Goal: Complete application form: Complete application form

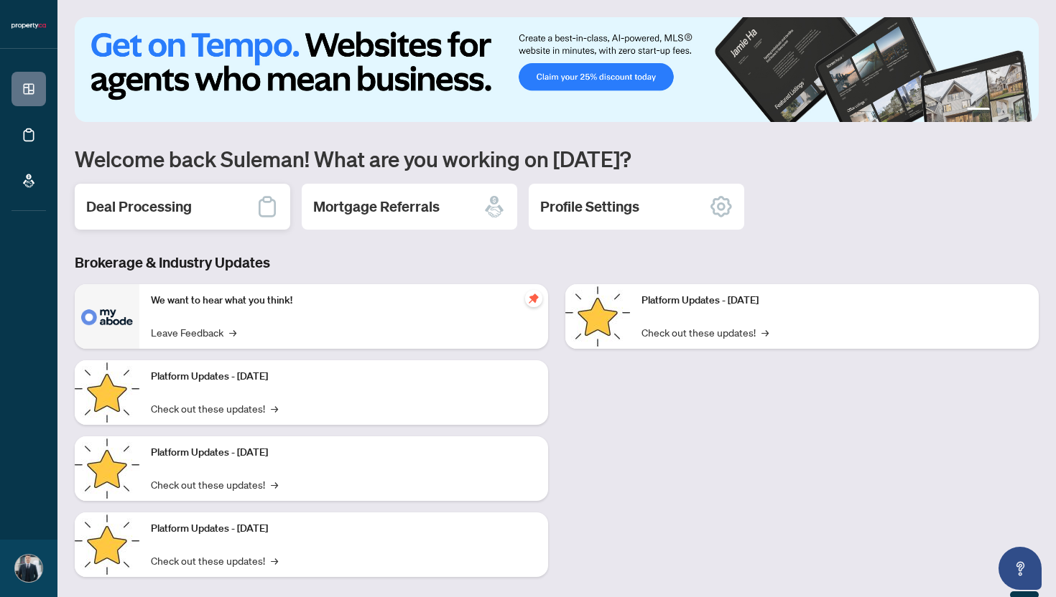
click at [215, 215] on div "Deal Processing" at bounding box center [182, 207] width 215 height 46
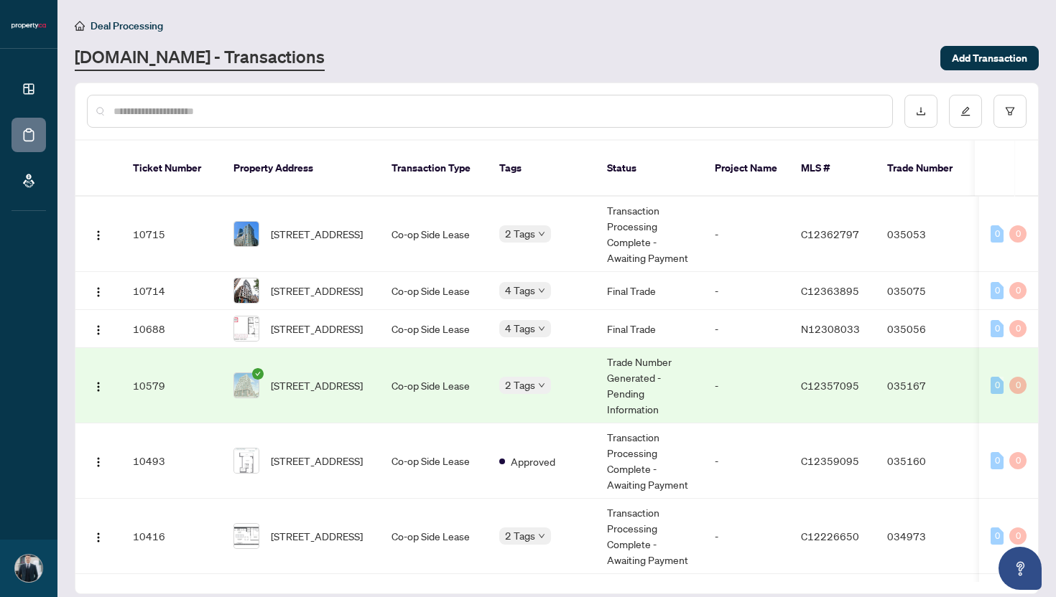
click at [261, 369] on icon "check-circle" at bounding box center [257, 373] width 11 height 11
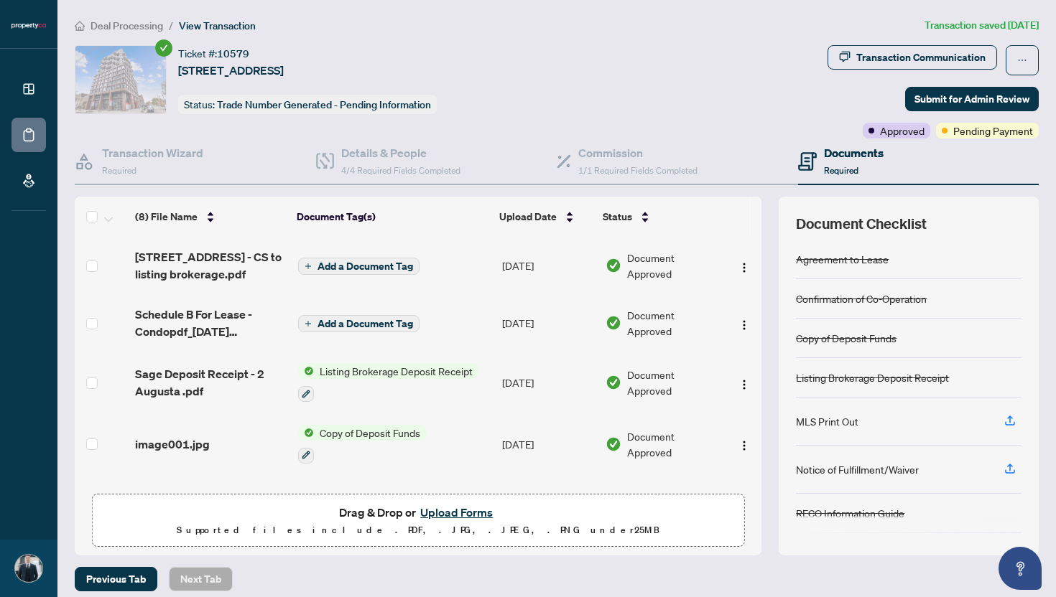
click at [113, 28] on span "Deal Processing" at bounding box center [126, 25] width 73 height 13
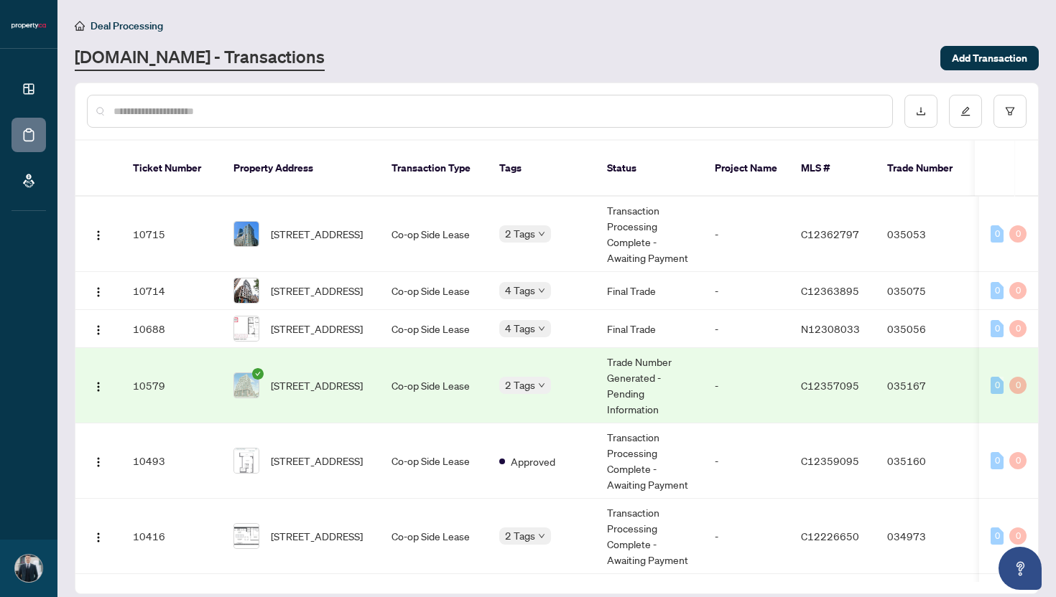
click at [259, 371] on icon "check-circle" at bounding box center [257, 373] width 11 height 11
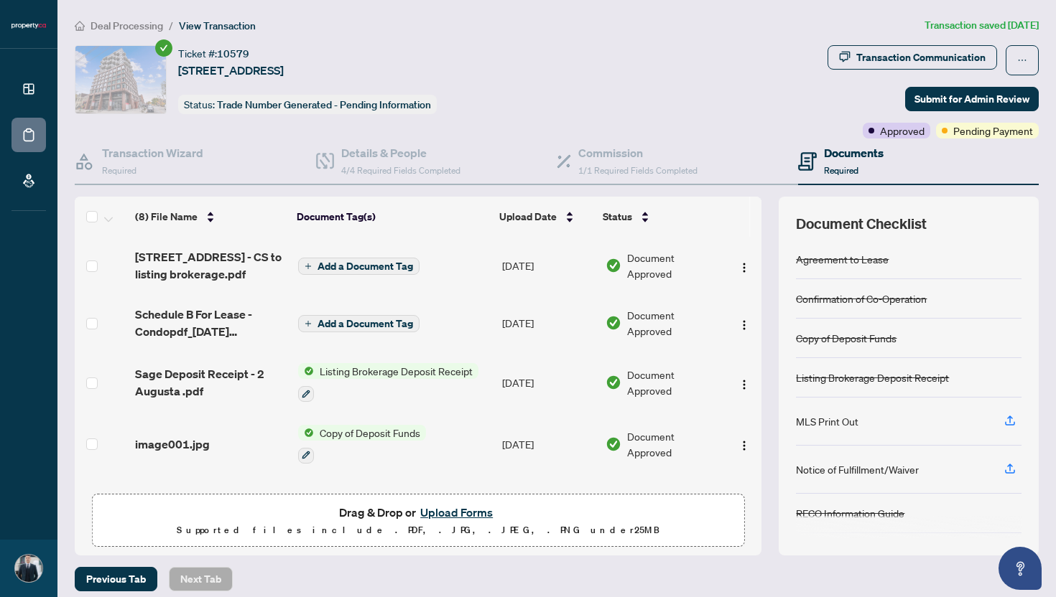
click at [129, 23] on span "Deal Processing" at bounding box center [126, 25] width 73 height 13
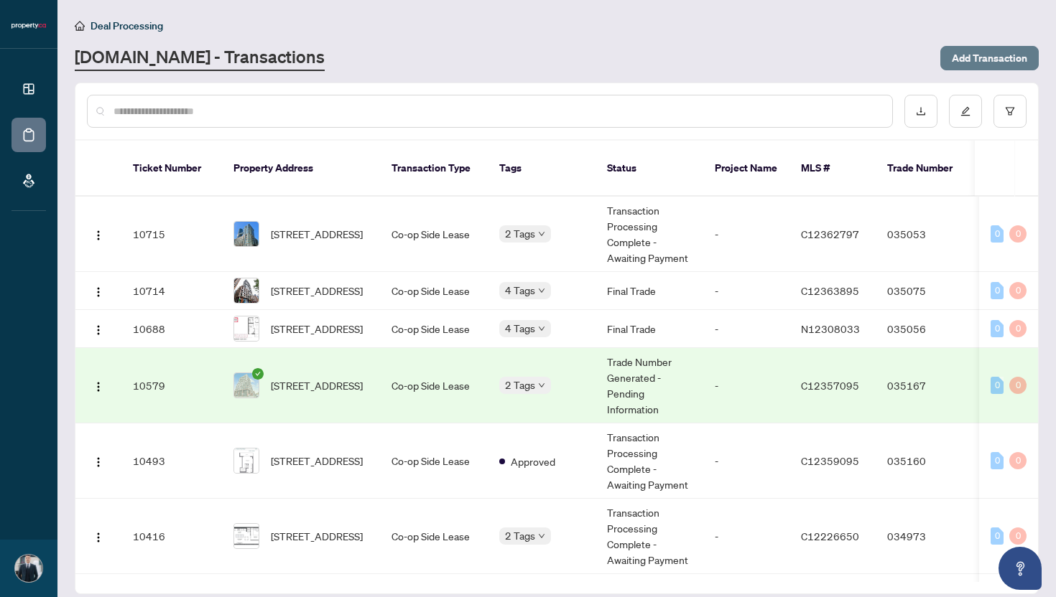
click at [973, 60] on span "Add Transaction" at bounding box center [988, 58] width 75 height 23
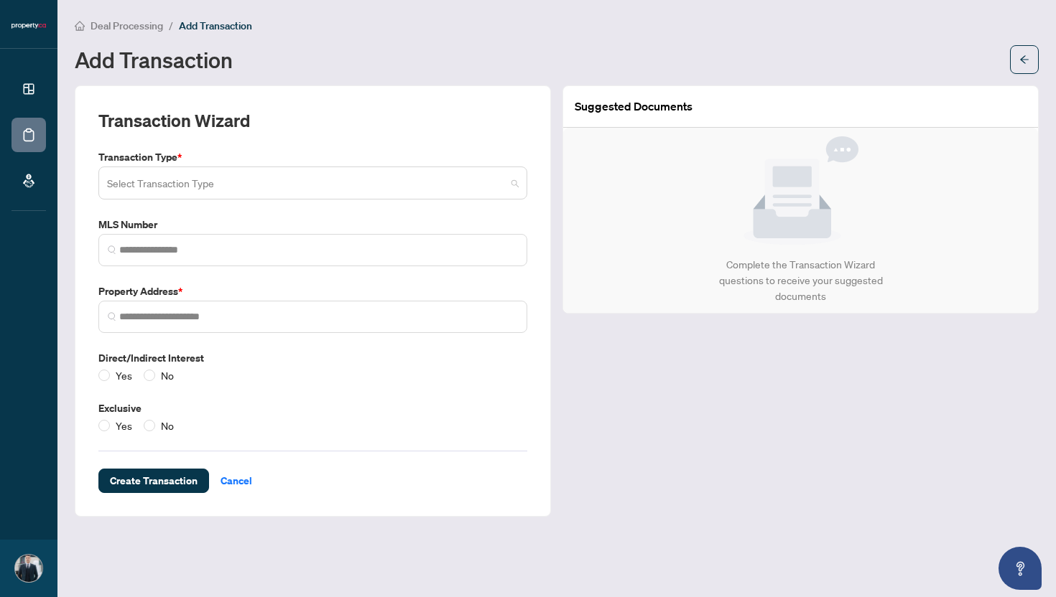
click at [520, 182] on div "Select Transaction Type" at bounding box center [312, 183] width 429 height 33
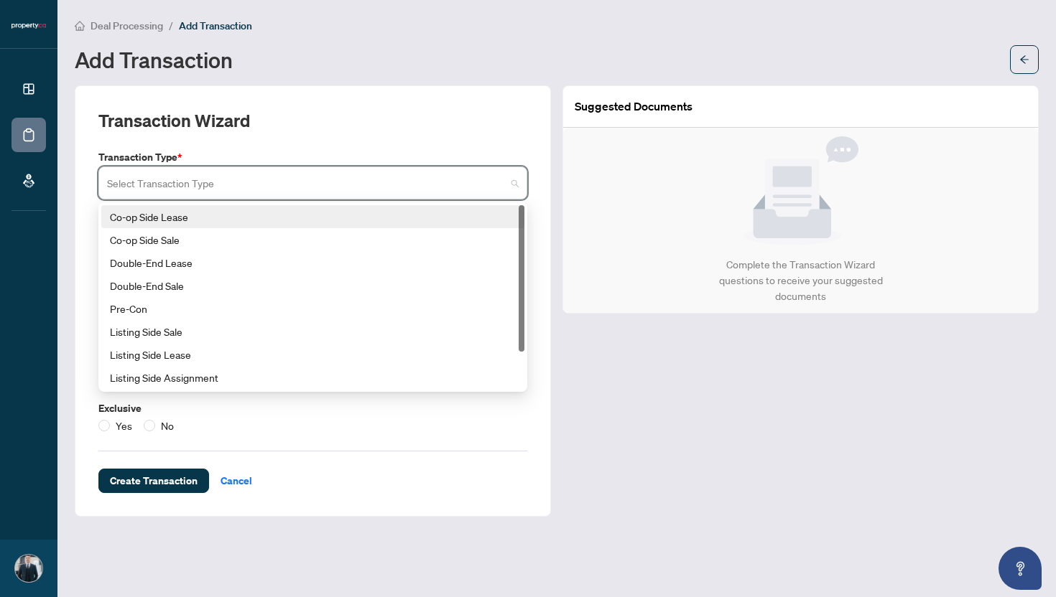
click at [357, 217] on div "Co-op Side Lease" at bounding box center [313, 217] width 406 height 16
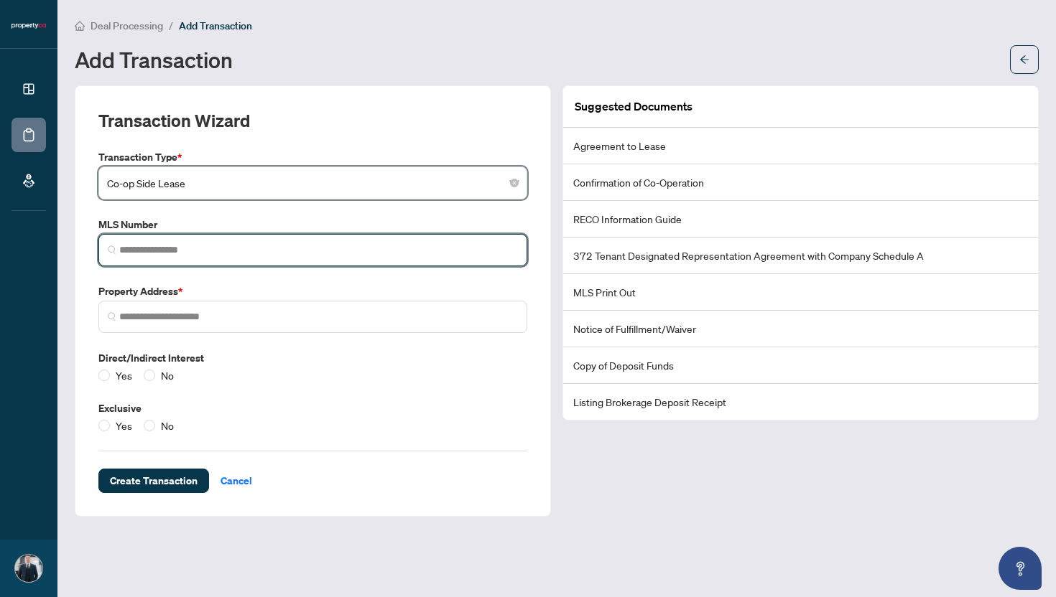
click at [312, 256] on input "search" at bounding box center [318, 250] width 399 height 15
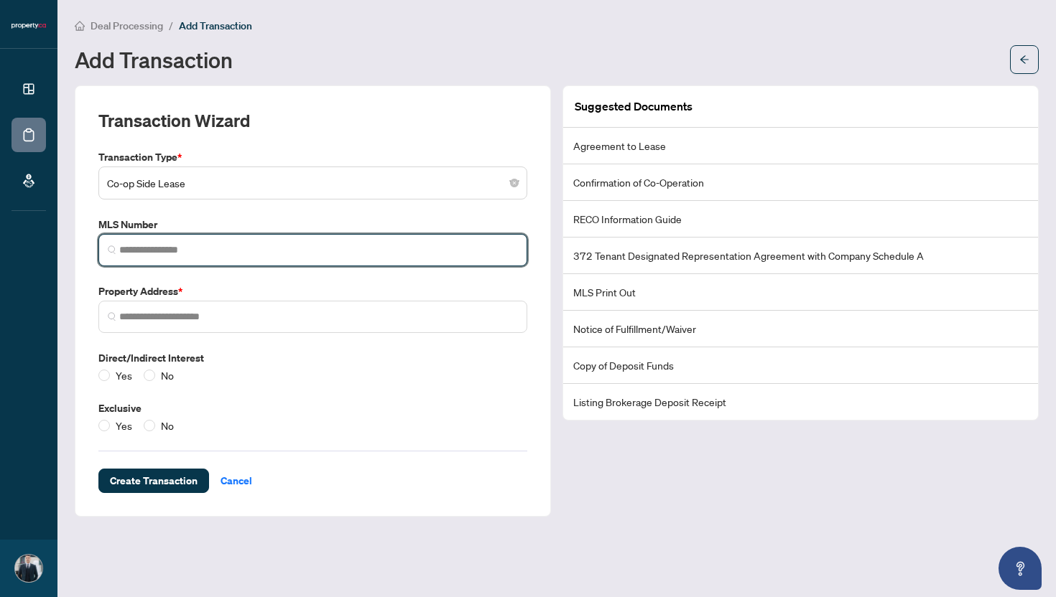
paste input "*********"
type input "*********"
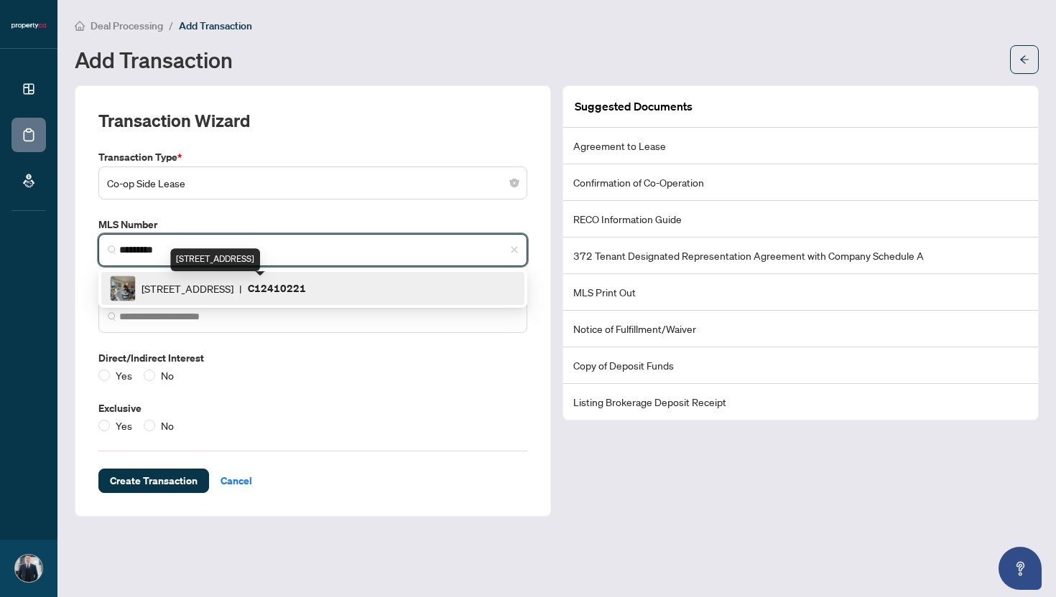
click at [233, 287] on span "[STREET_ADDRESS]" at bounding box center [187, 289] width 92 height 16
type input "**********"
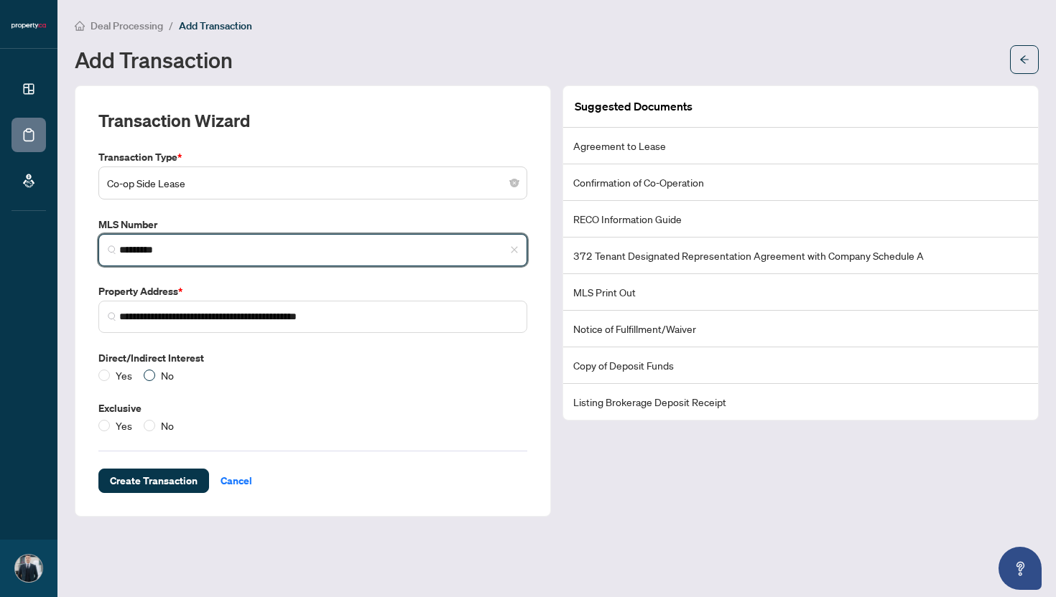
type input "*********"
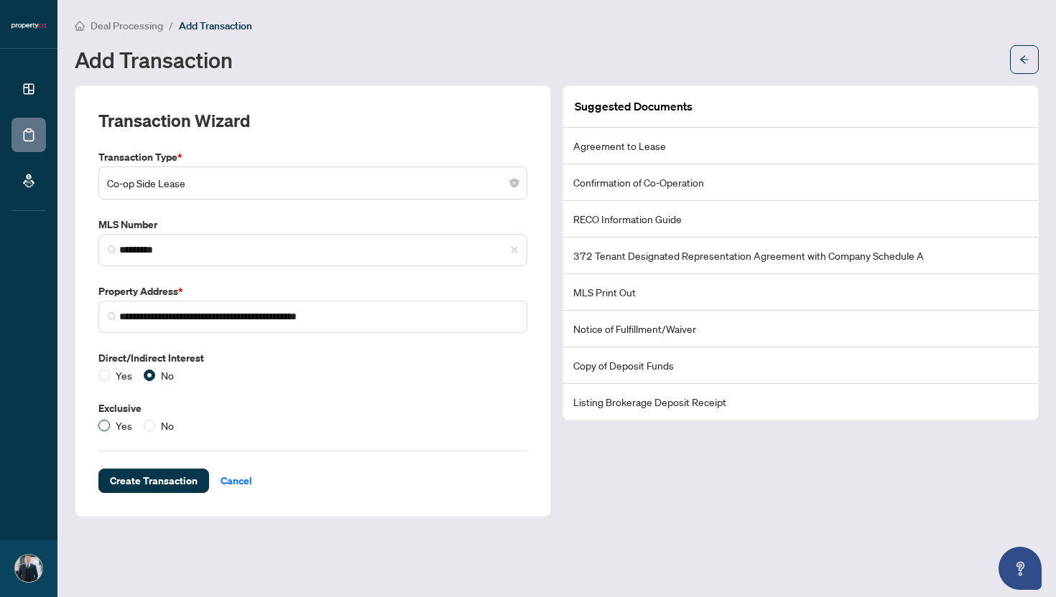
click at [113, 424] on span "Yes" at bounding box center [124, 426] width 28 height 16
click at [178, 485] on span "Create Transaction" at bounding box center [154, 481] width 88 height 23
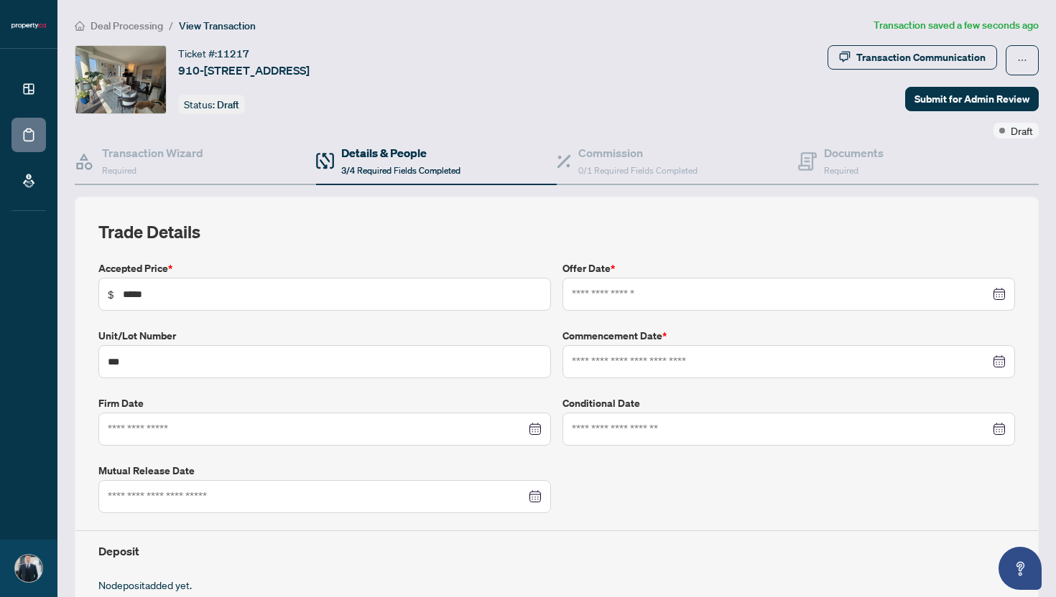
type input "**********"
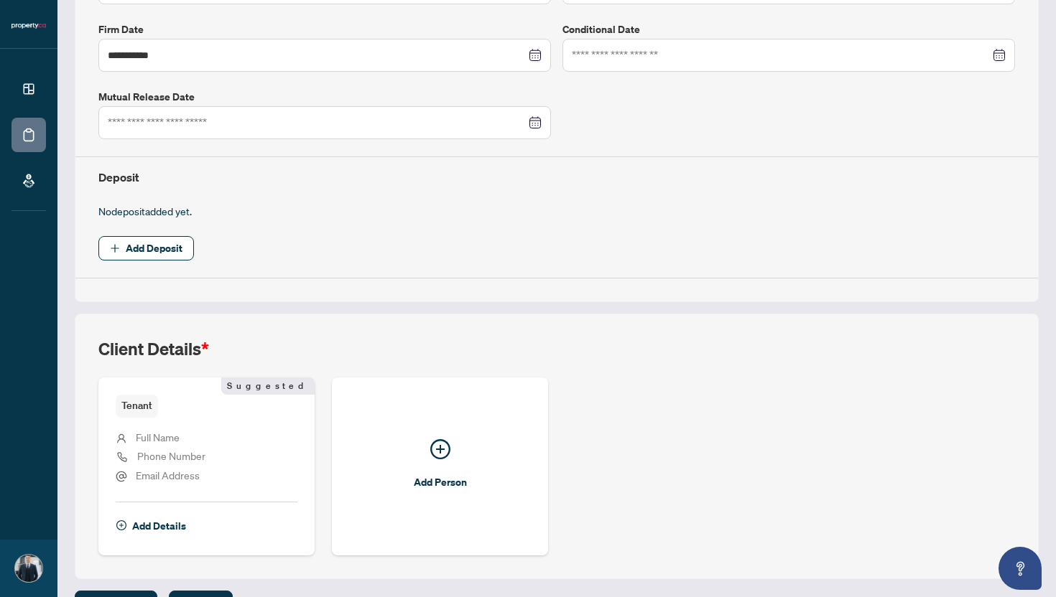
scroll to position [408, 0]
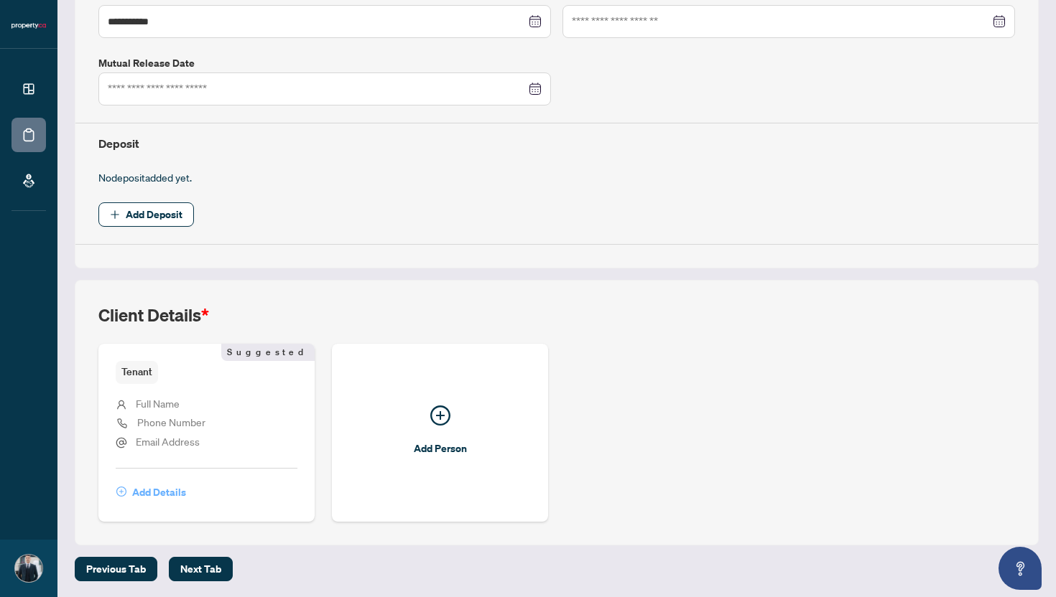
click at [178, 490] on span "Add Details" at bounding box center [159, 492] width 54 height 23
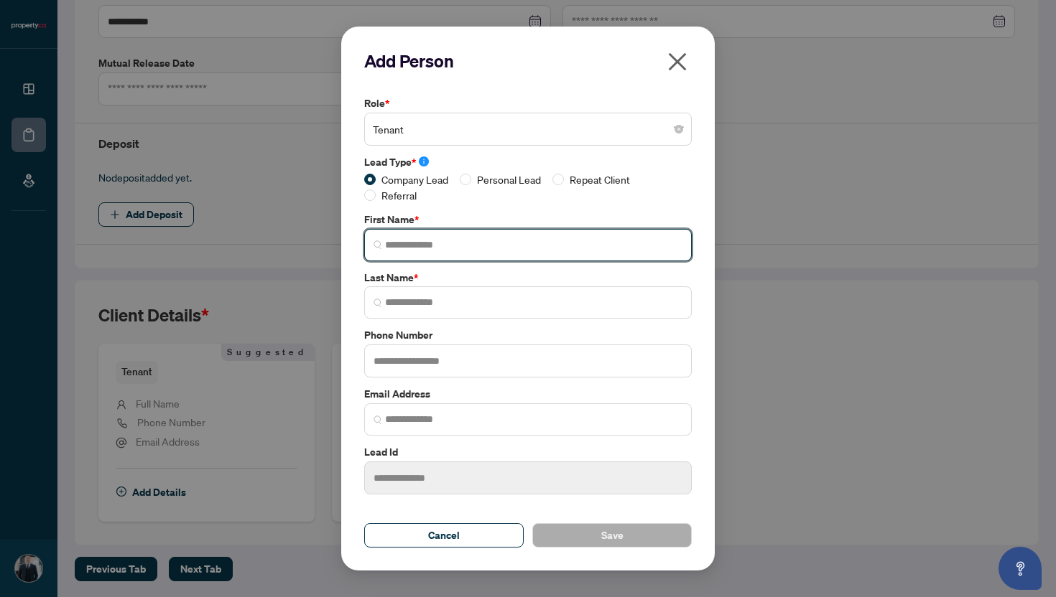
click at [426, 250] on input "search" at bounding box center [533, 245] width 297 height 15
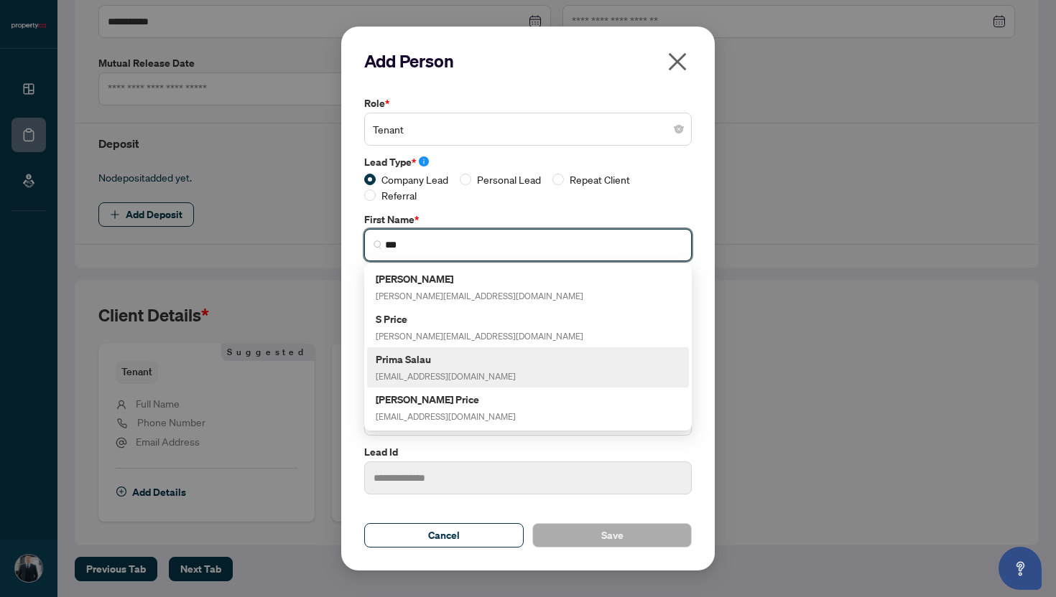
click at [413, 364] on div "Prima Salau [EMAIL_ADDRESS][DOMAIN_NAME]" at bounding box center [446, 367] width 140 height 33
type input "*****"
type input "**********"
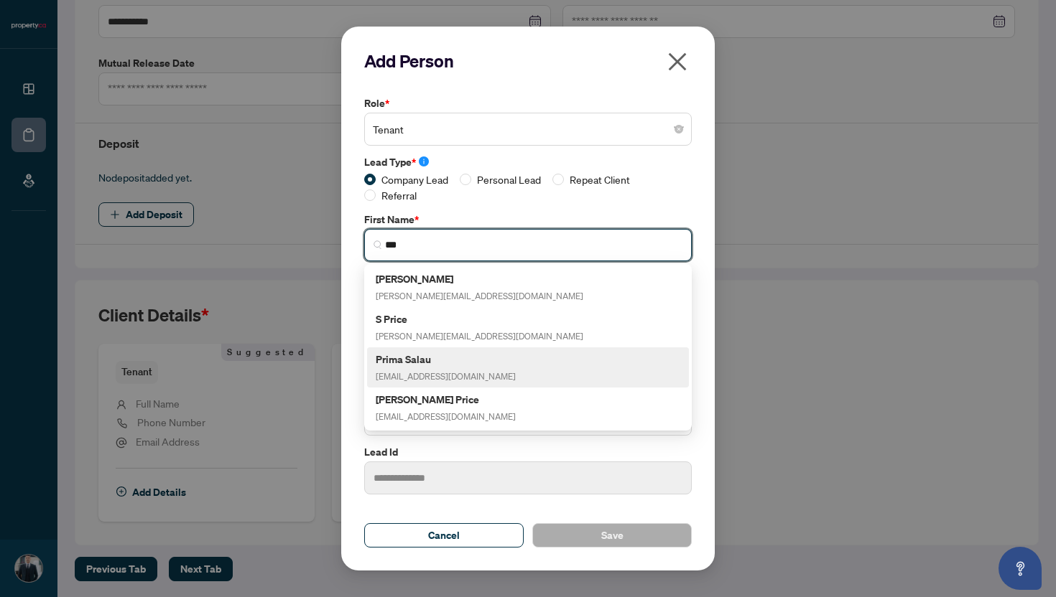
type input "*******"
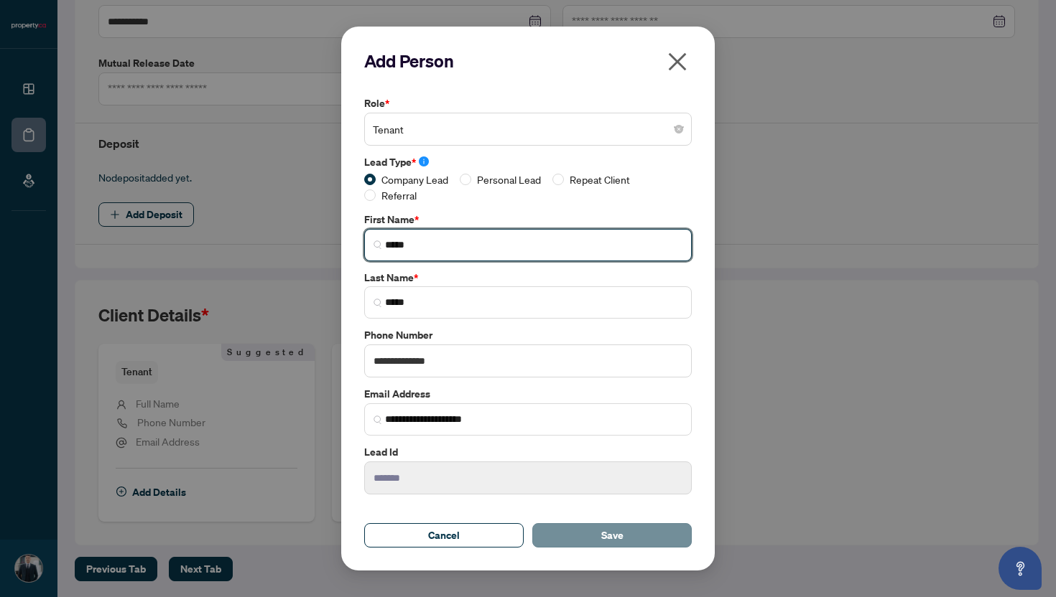
type input "*****"
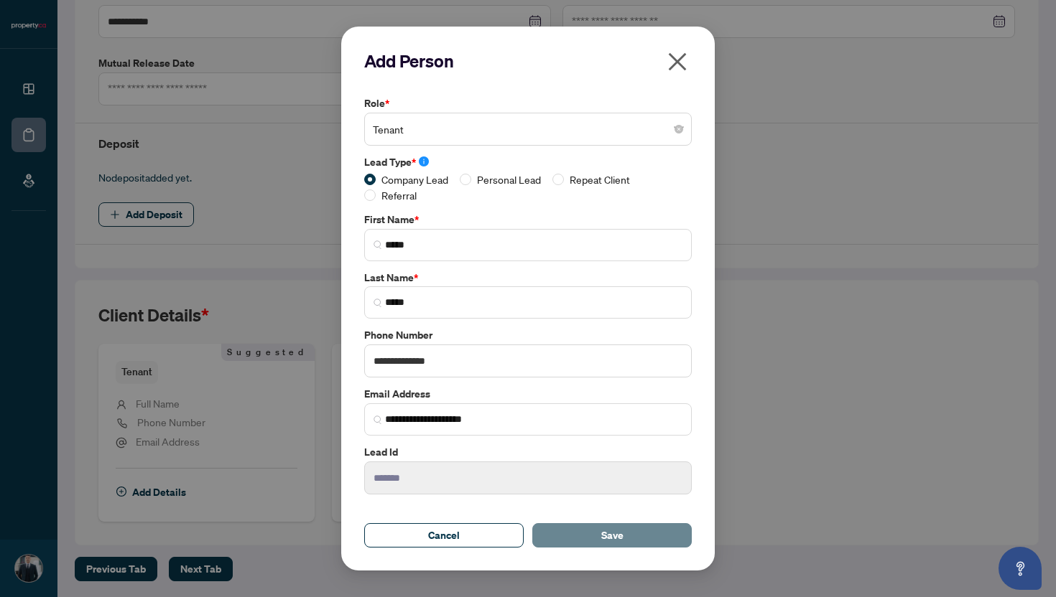
click at [623, 529] on button "Save" at bounding box center [611, 535] width 159 height 24
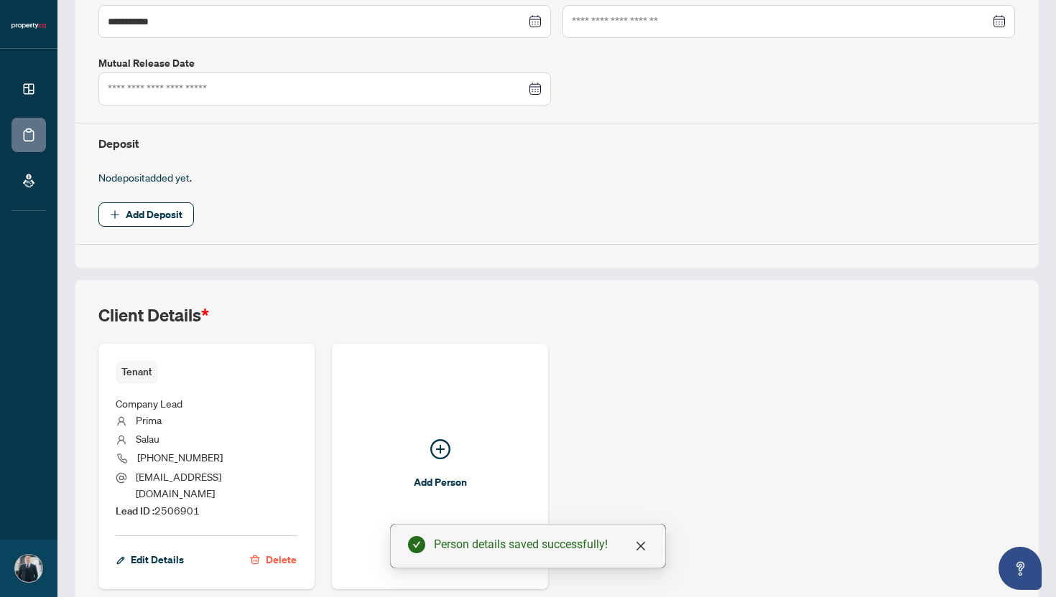
scroll to position [374, 0]
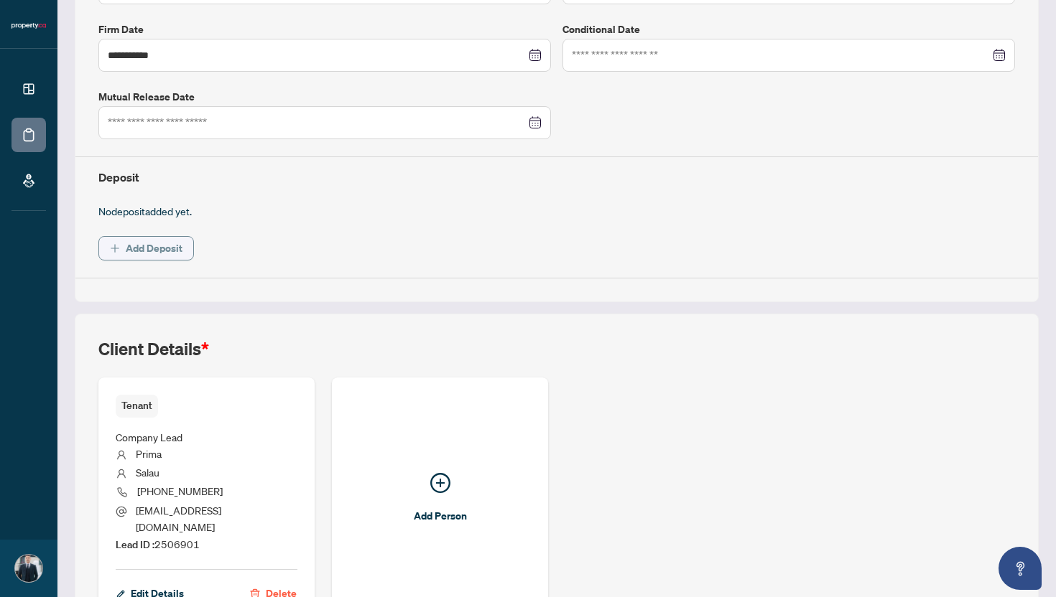
click at [178, 253] on span "Add Deposit" at bounding box center [154, 248] width 57 height 23
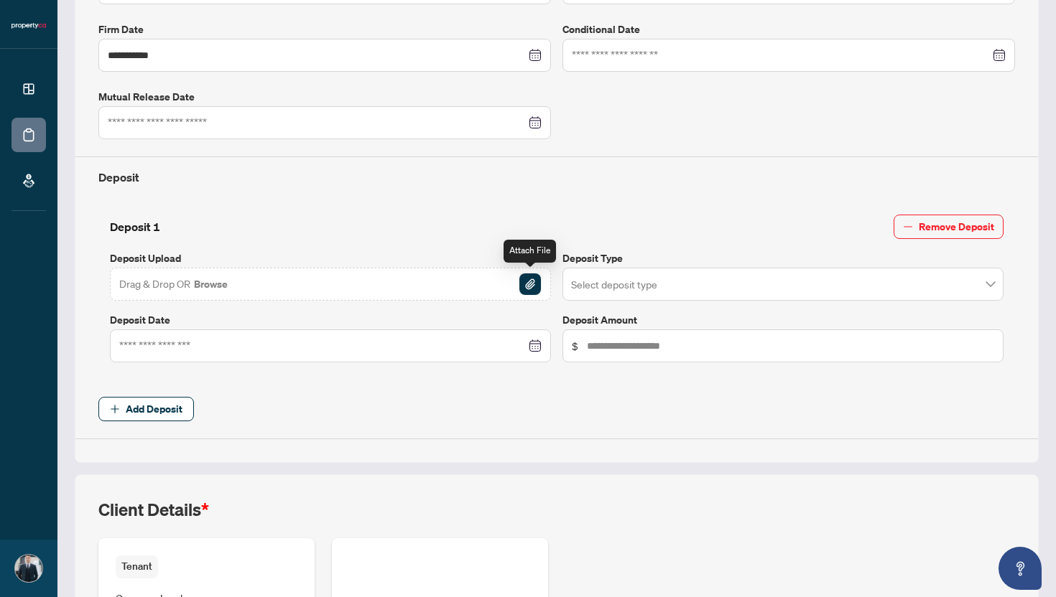
click at [531, 282] on img "button" at bounding box center [530, 285] width 22 height 22
click at [681, 291] on input "search" at bounding box center [776, 287] width 411 height 32
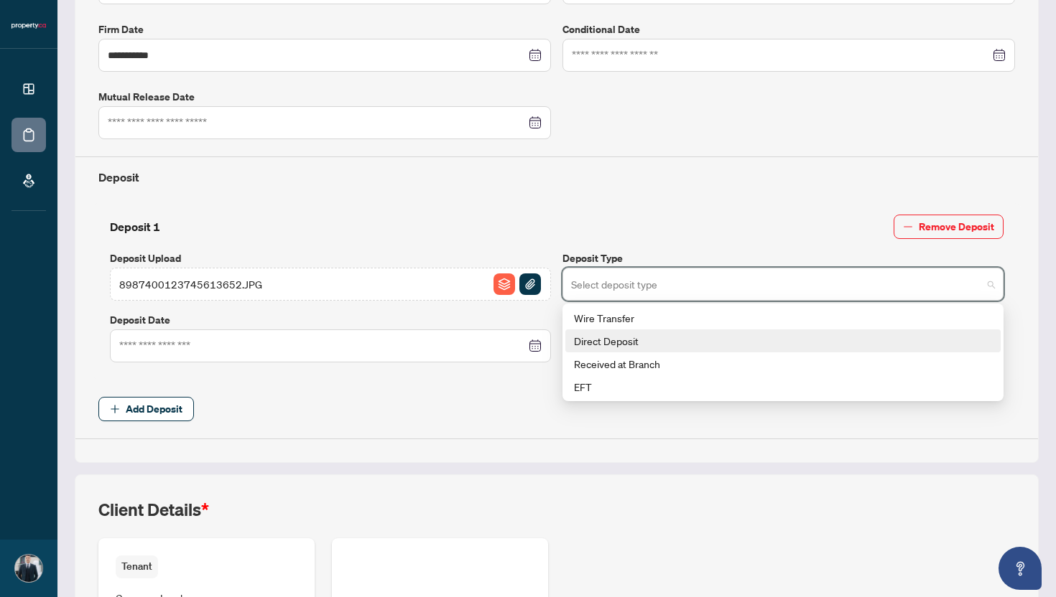
click at [648, 339] on div "Direct Deposit" at bounding box center [783, 341] width 418 height 16
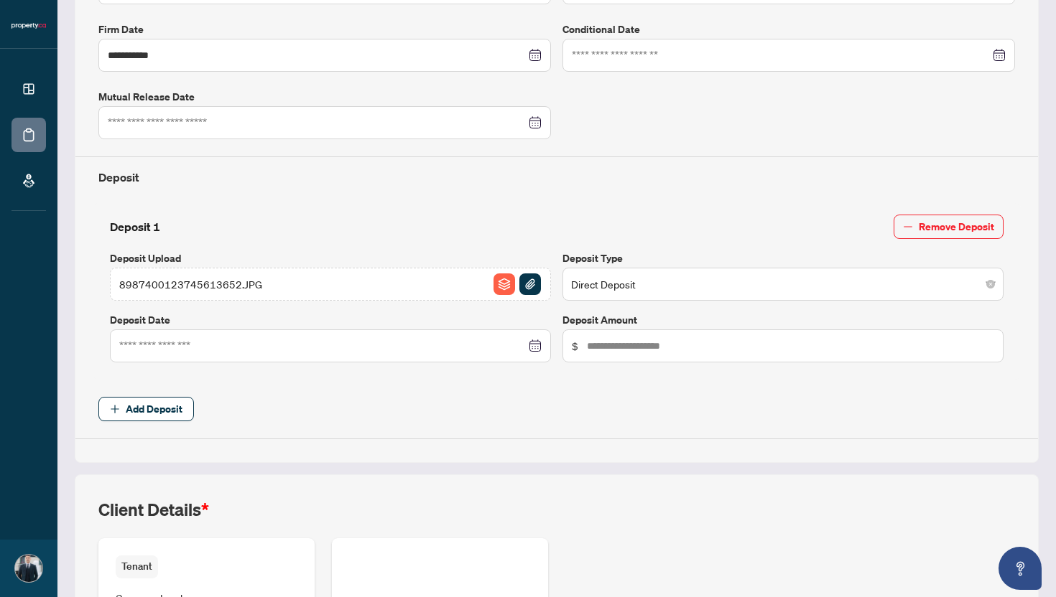
click at [644, 356] on span "$" at bounding box center [782, 346] width 441 height 33
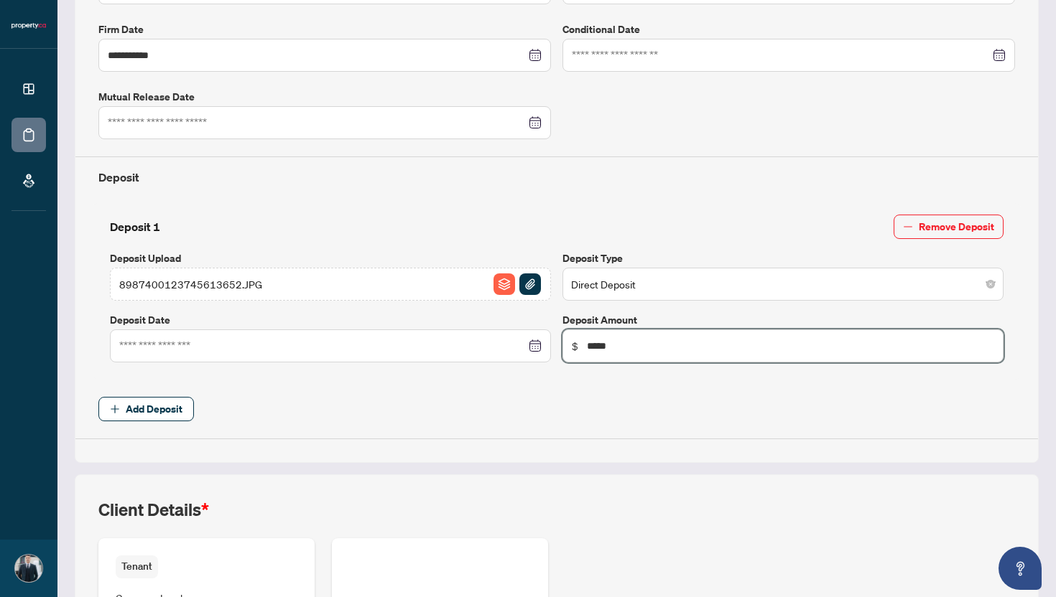
click at [539, 343] on div at bounding box center [330, 346] width 422 height 16
type input "*****"
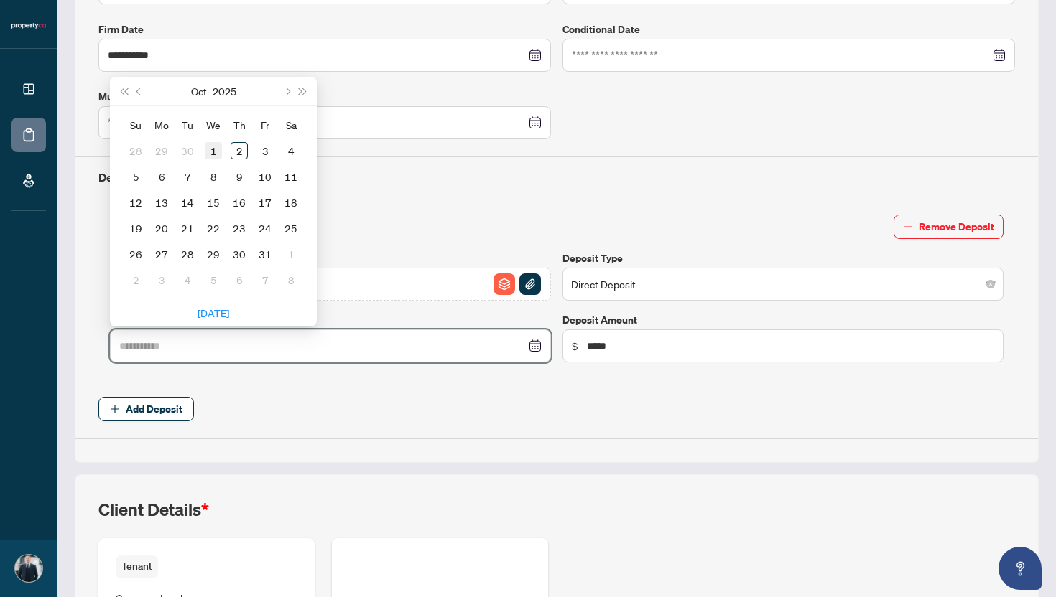
type input "**********"
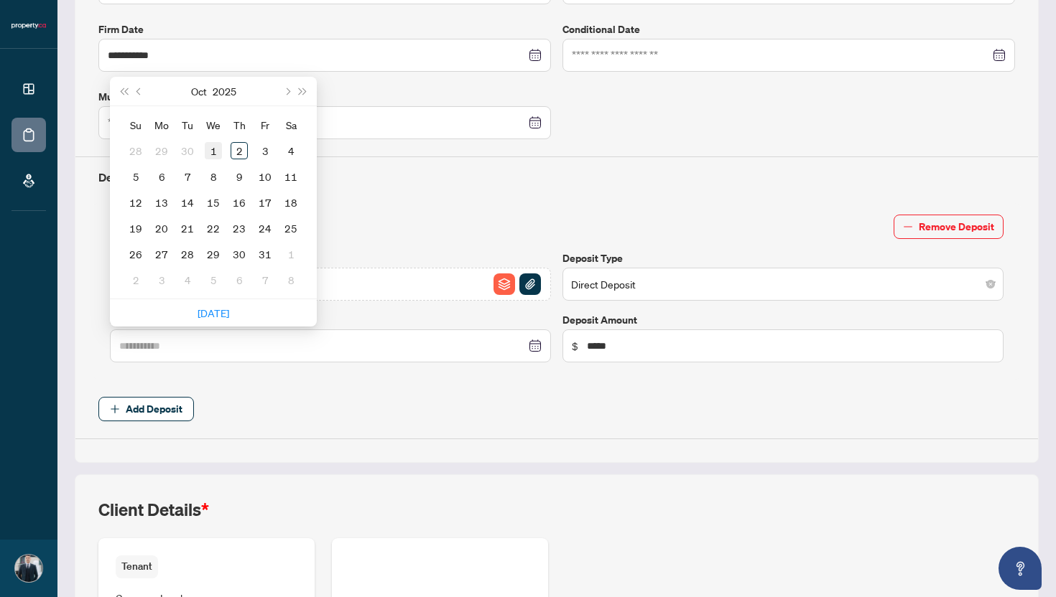
click at [214, 152] on div "1" at bounding box center [213, 150] width 17 height 17
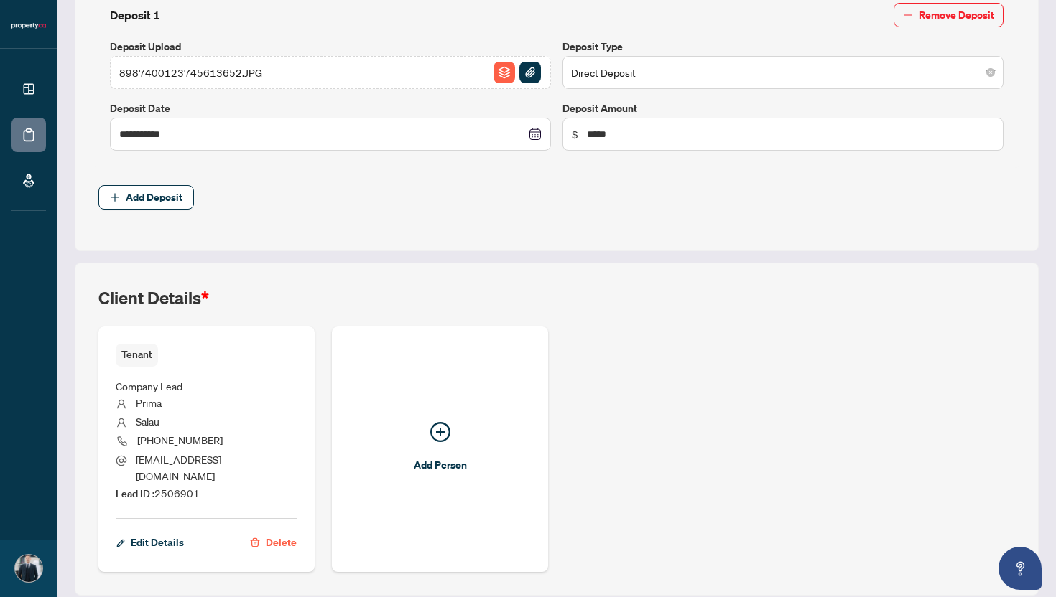
scroll to position [620, 0]
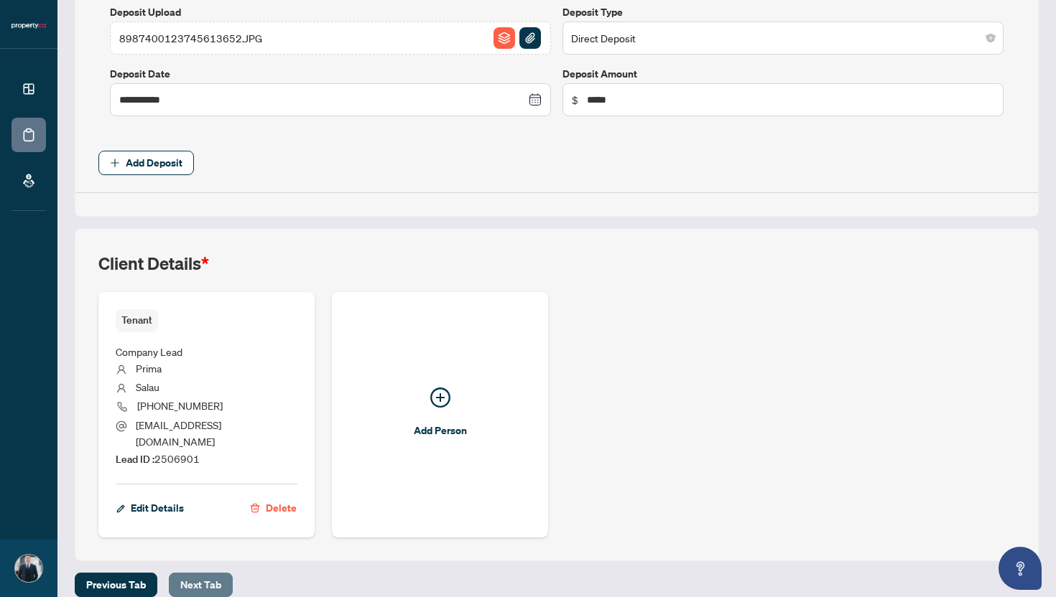
click at [210, 574] on span "Next Tab" at bounding box center [200, 585] width 41 height 23
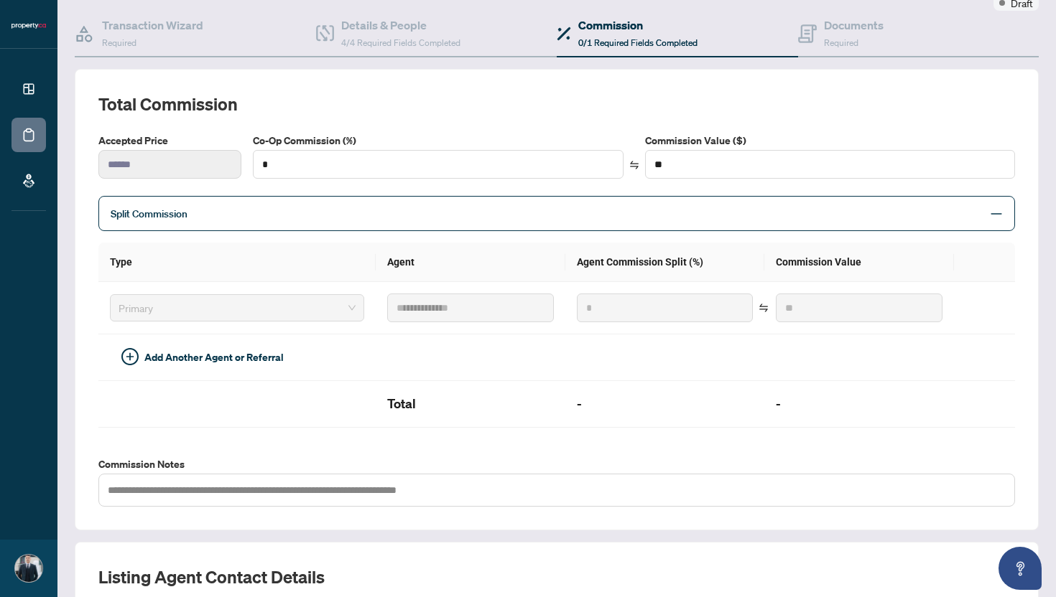
scroll to position [129, 0]
click at [286, 162] on input "*" at bounding box center [437, 163] width 368 height 27
type input "**"
type input "******"
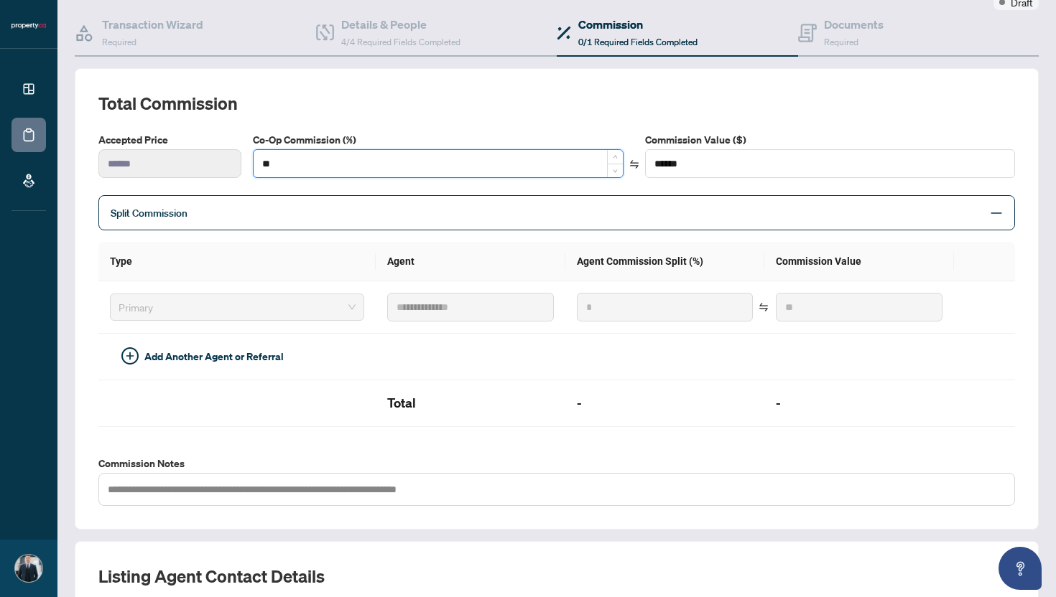
type input "*"
type input "**"
type input "*"
type input "******"
type input "**"
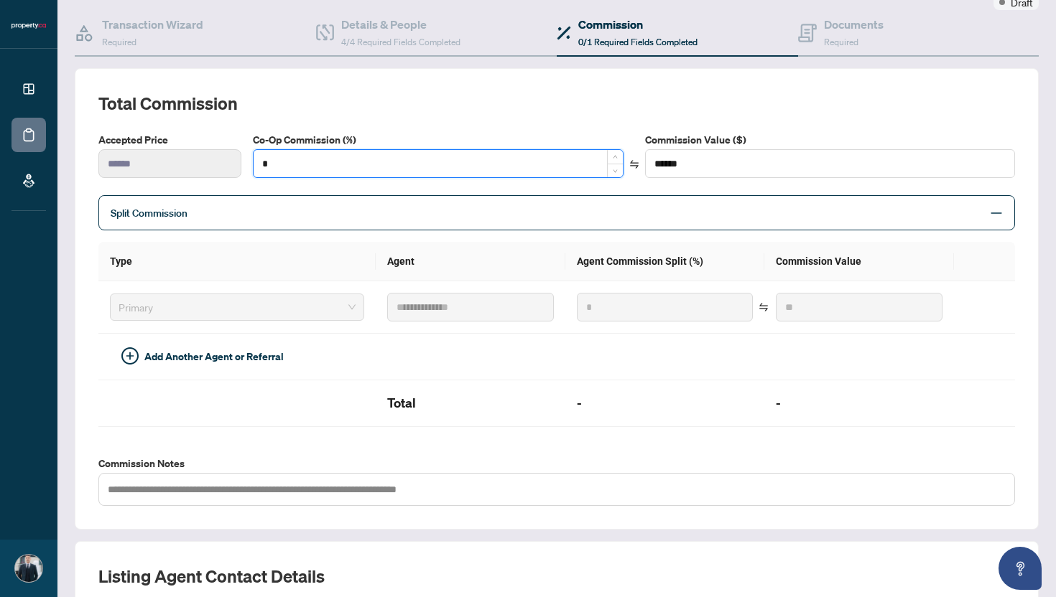
type input "******"
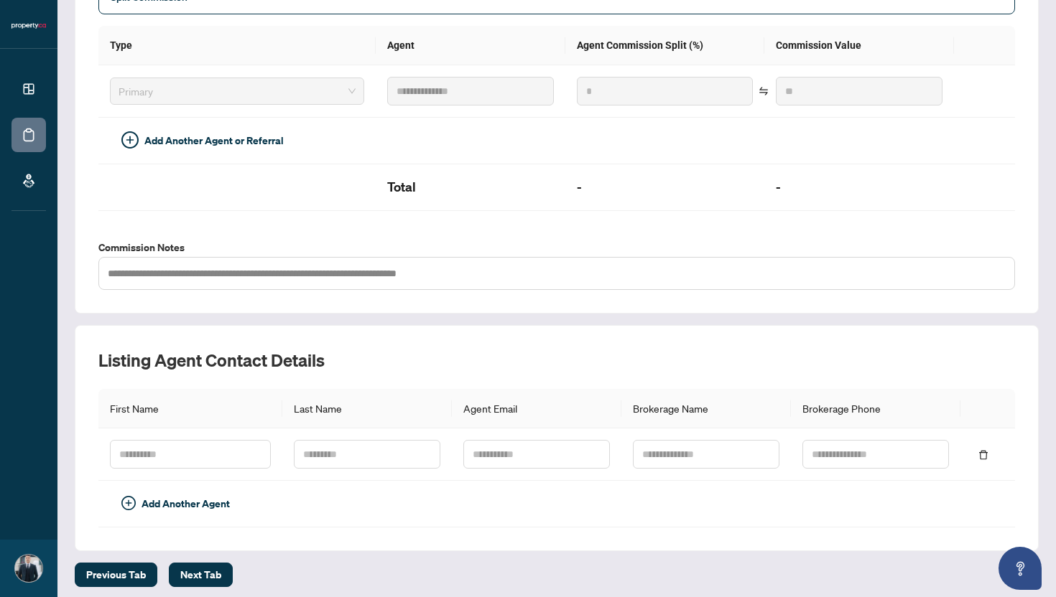
scroll to position [350, 0]
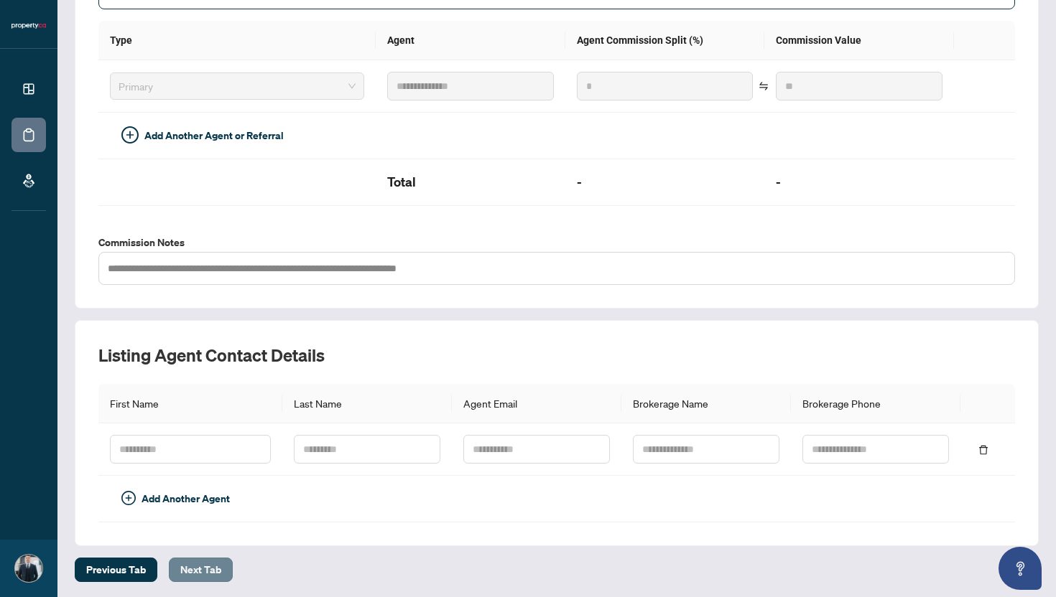
type input "**"
click at [216, 559] on span "Next Tab" at bounding box center [200, 570] width 41 height 23
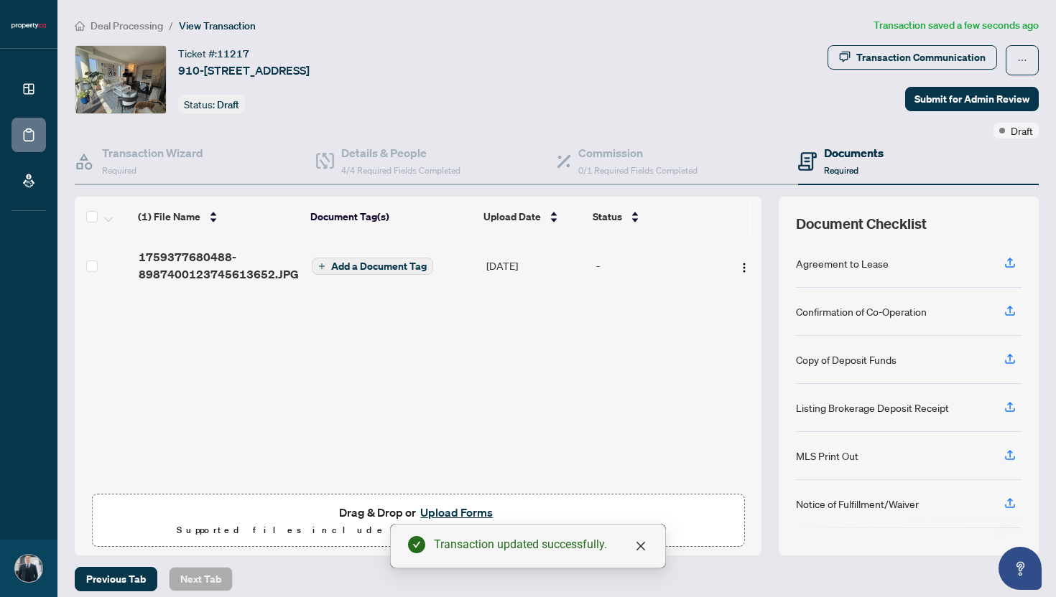
click at [371, 266] on span "Add a Document Tag" at bounding box center [379, 266] width 96 height 10
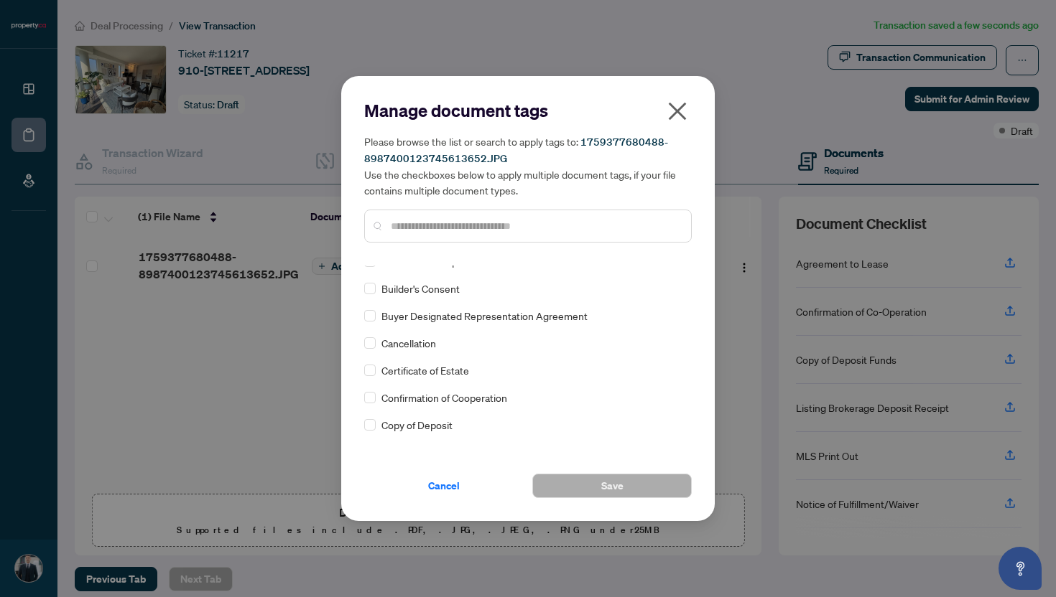
scroll to position [378, 0]
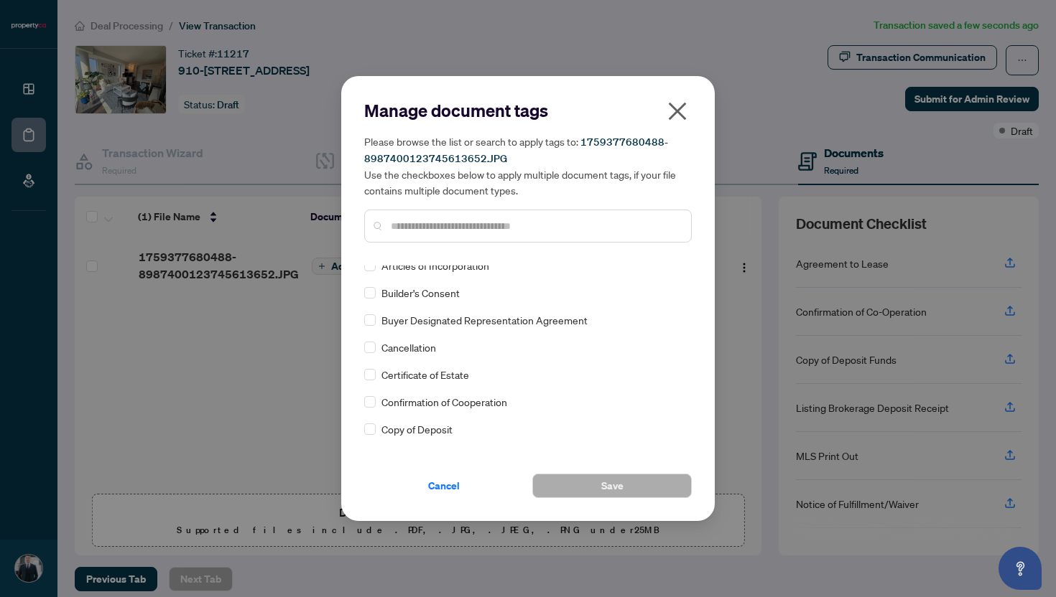
click at [384, 429] on span "Copy of Deposit" at bounding box center [416, 430] width 71 height 16
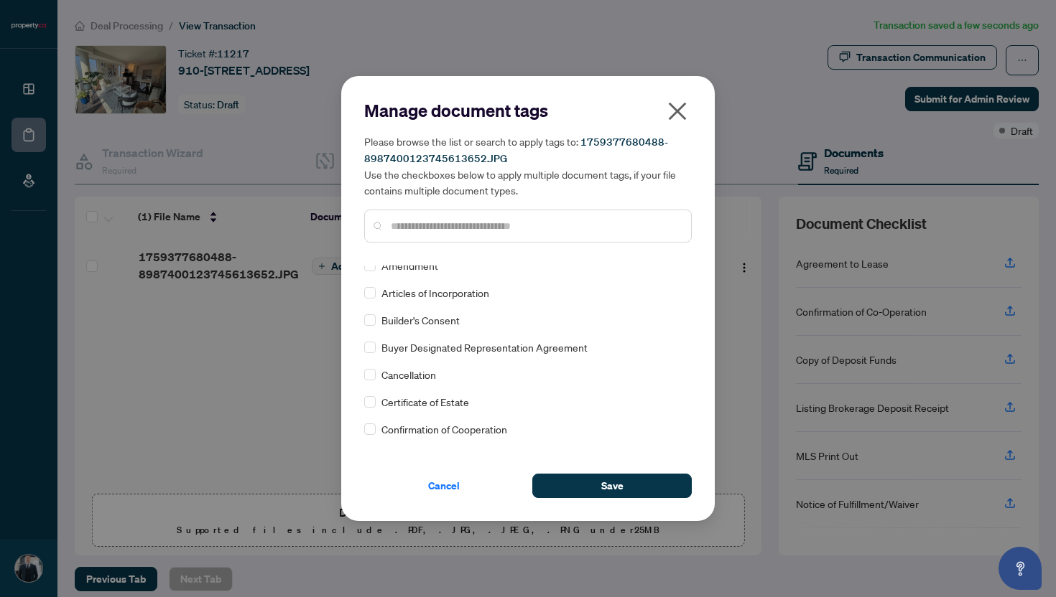
scroll to position [0, 0]
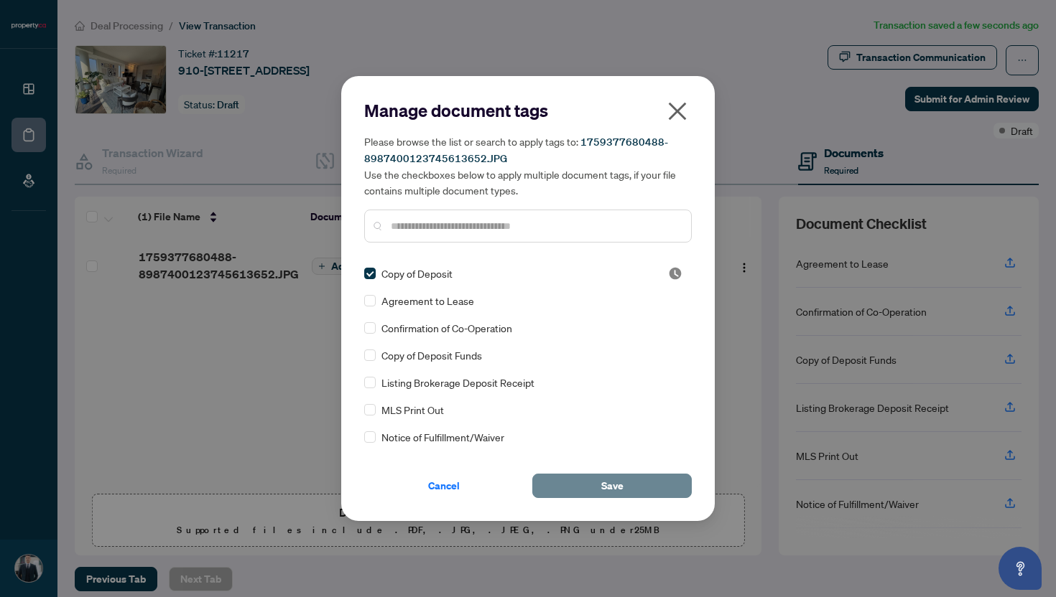
click at [618, 481] on span "Save" at bounding box center [612, 486] width 22 height 23
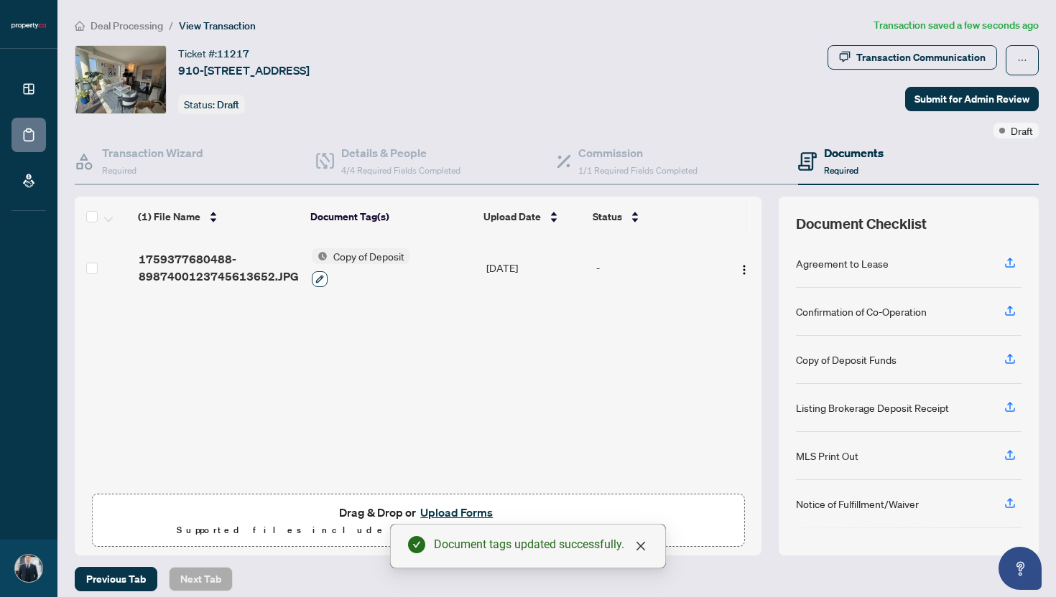
click at [317, 279] on icon "button" at bounding box center [319, 279] width 8 height 8
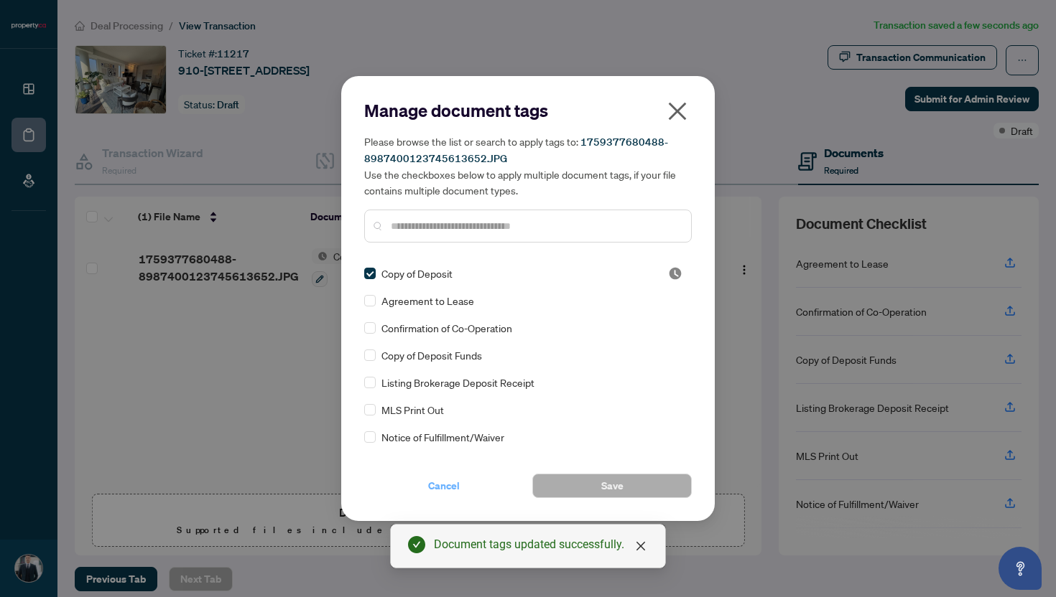
click at [455, 489] on span "Cancel" at bounding box center [444, 486] width 32 height 23
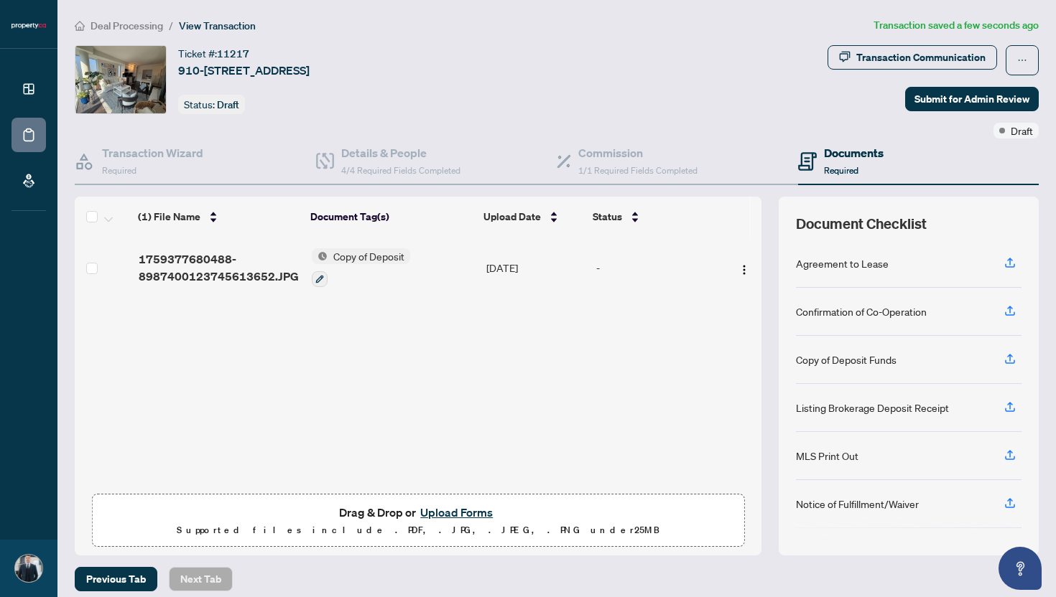
click at [462, 511] on button "Upload Forms" at bounding box center [456, 512] width 81 height 19
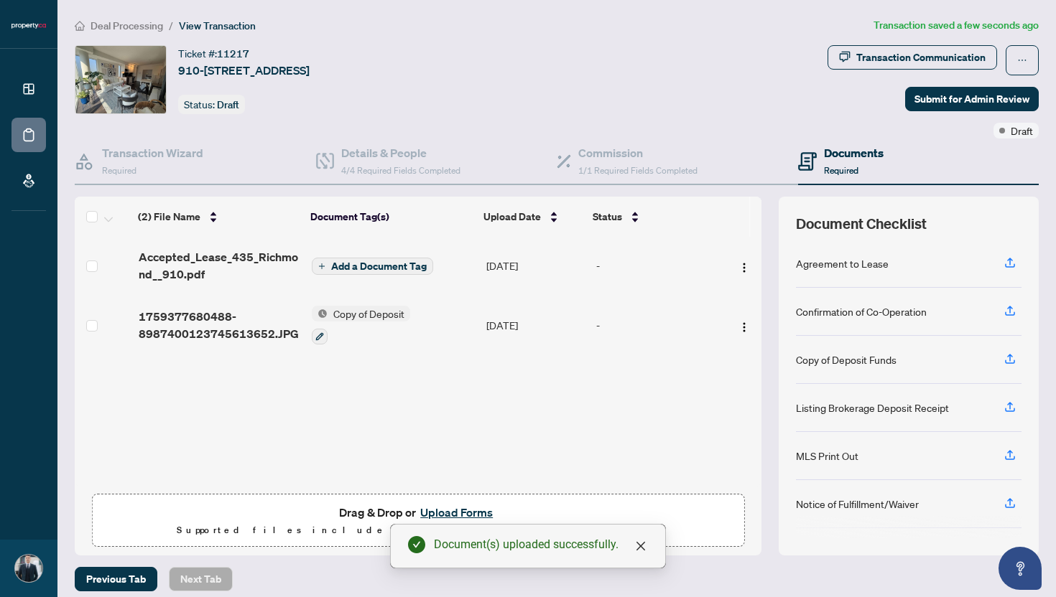
click at [359, 268] on span "Add a Document Tag" at bounding box center [379, 266] width 96 height 10
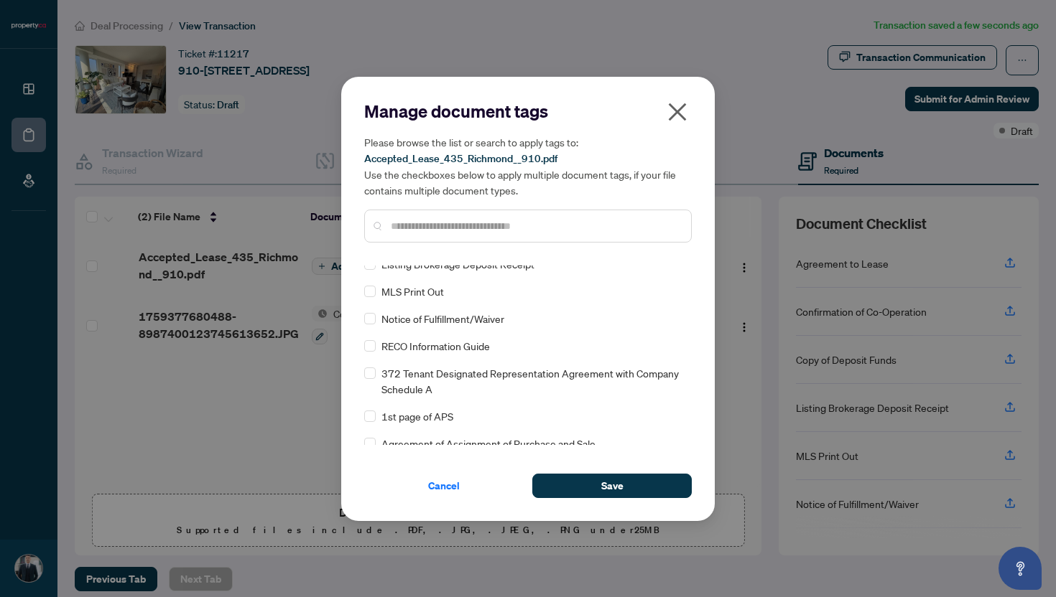
scroll to position [93, 0]
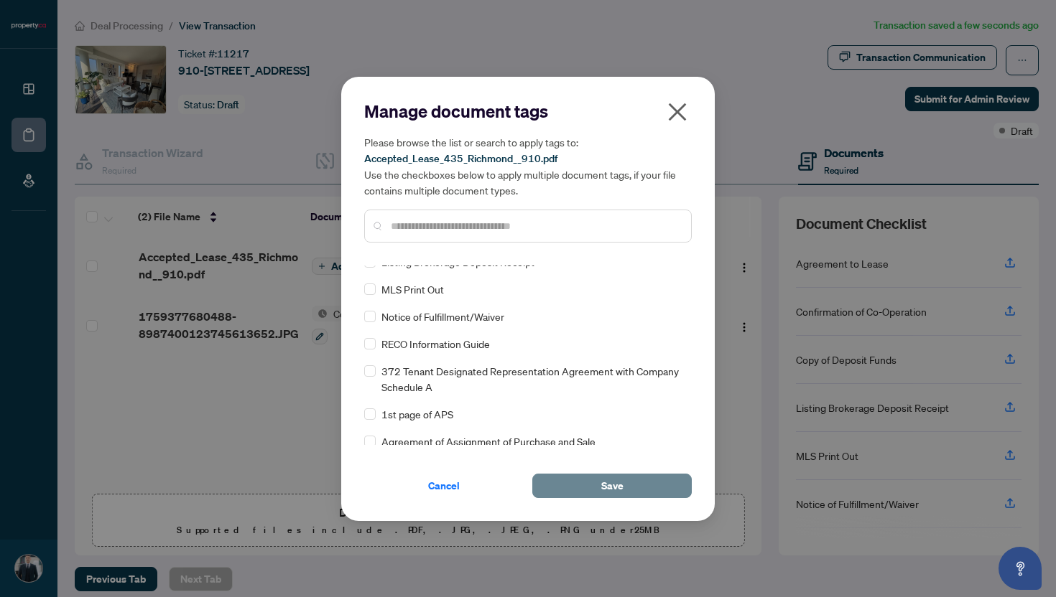
click at [597, 485] on button "Save" at bounding box center [611, 486] width 159 height 24
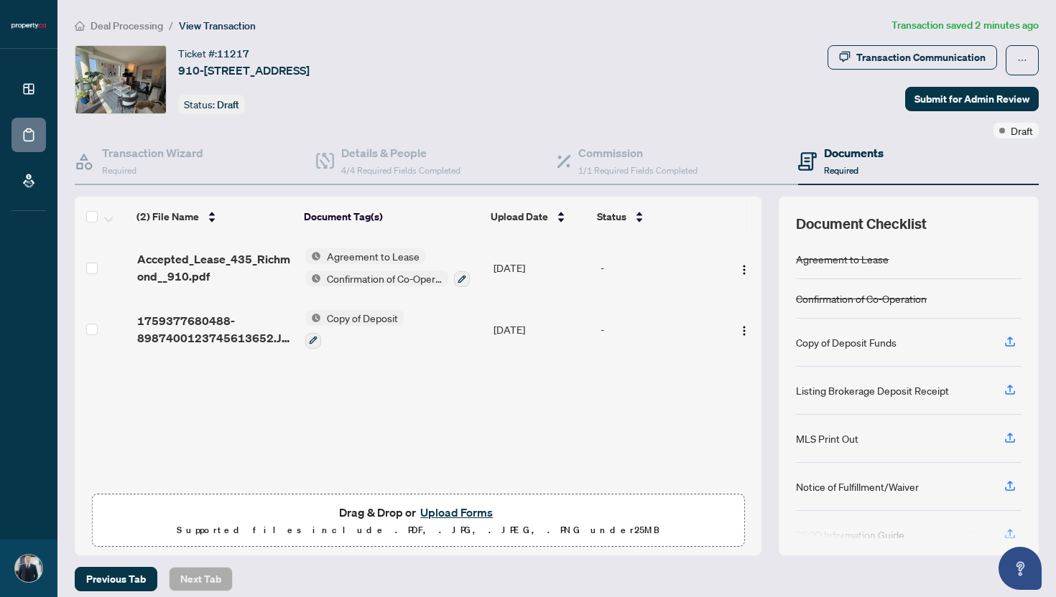
click at [462, 511] on button "Upload Forms" at bounding box center [456, 512] width 81 height 19
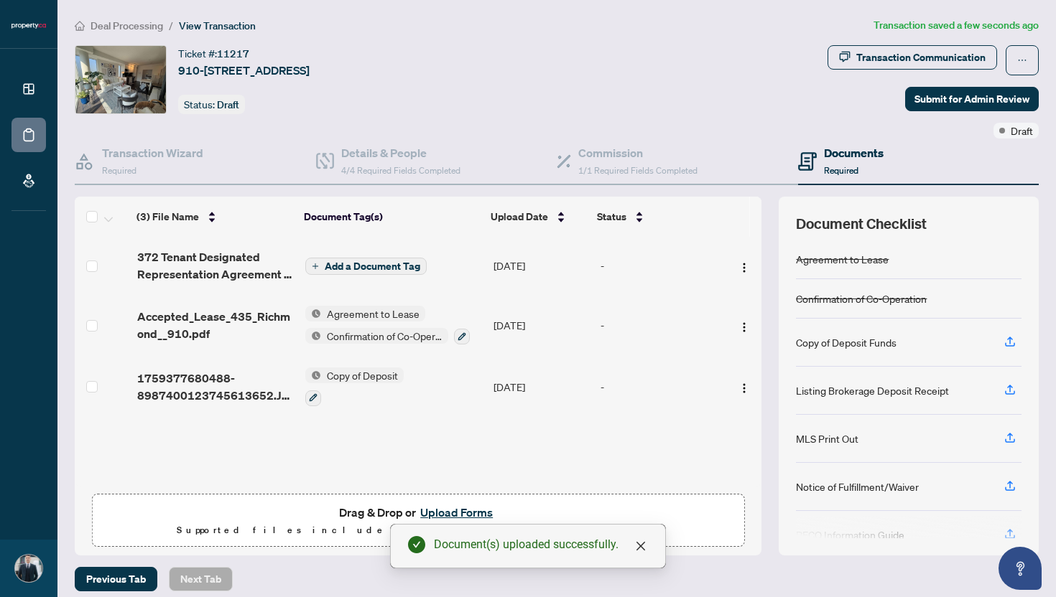
click at [367, 267] on span "Add a Document Tag" at bounding box center [373, 266] width 96 height 10
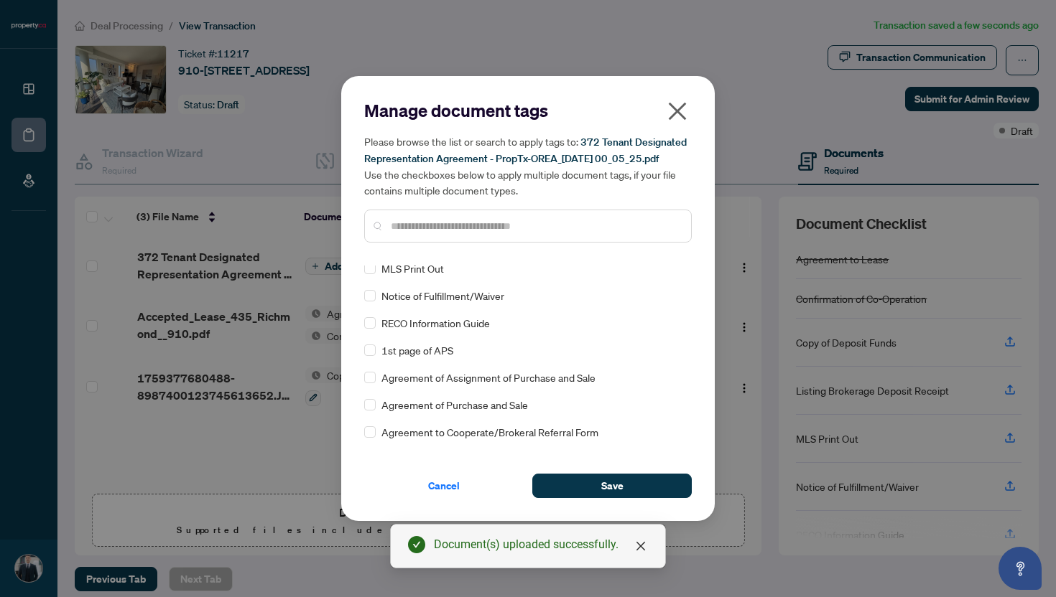
scroll to position [0, 0]
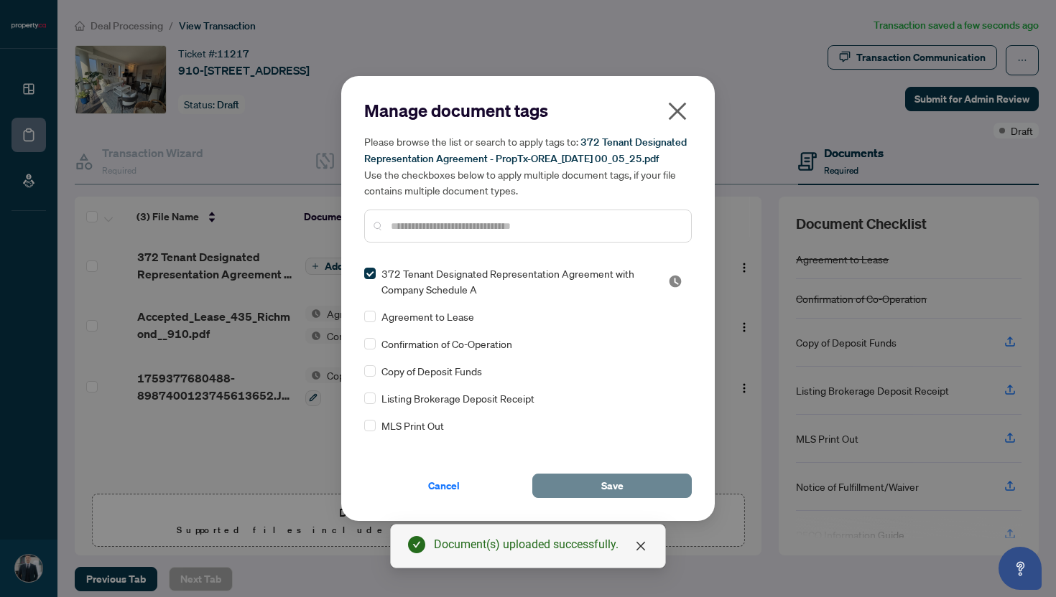
click at [598, 481] on button "Save" at bounding box center [611, 486] width 159 height 24
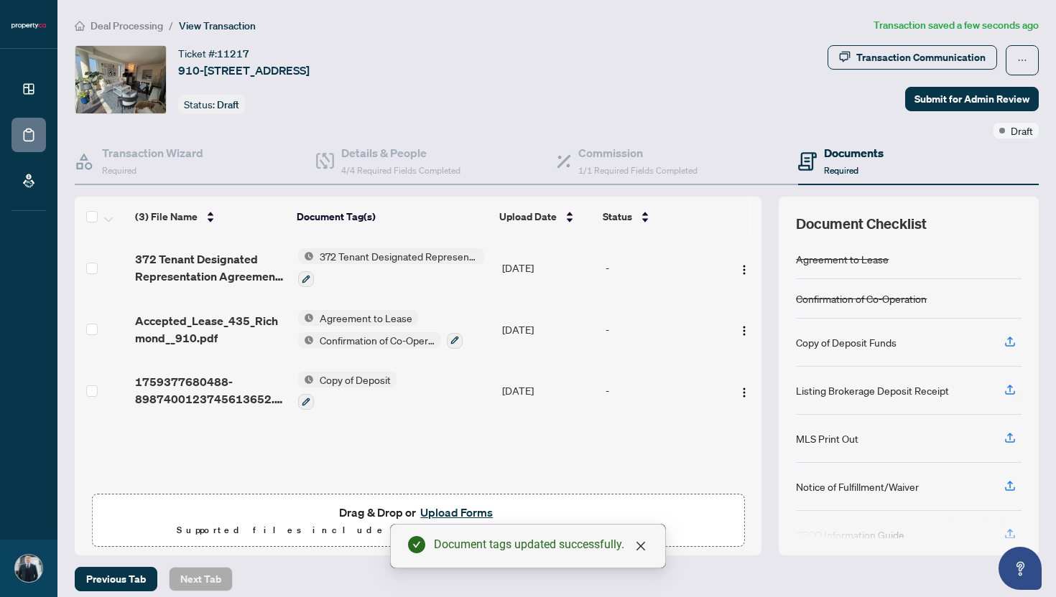
click at [440, 508] on button "Upload Forms" at bounding box center [456, 512] width 81 height 19
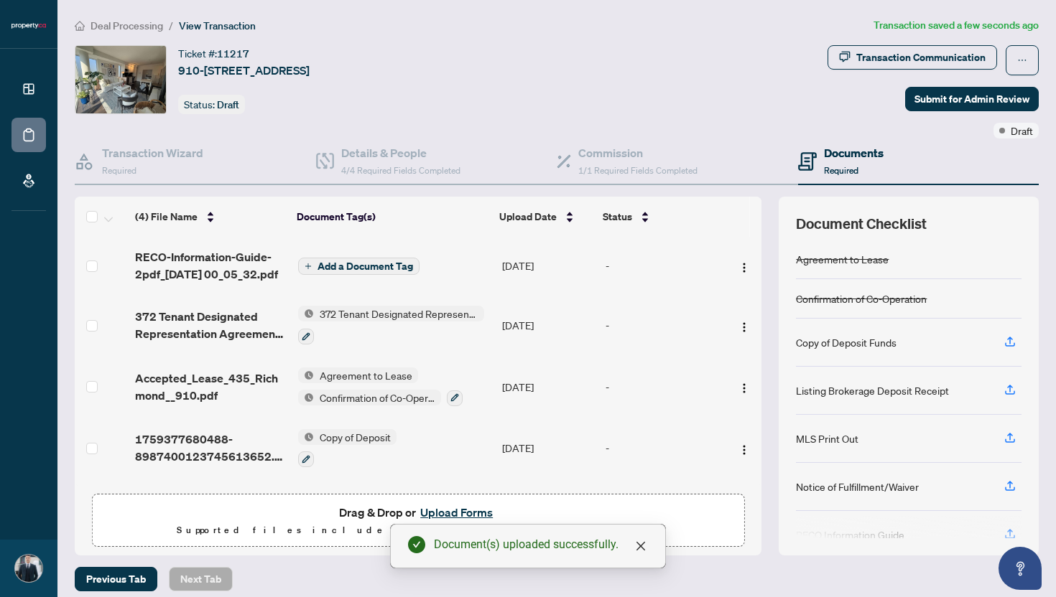
click at [384, 266] on span "Add a Document Tag" at bounding box center [365, 266] width 96 height 10
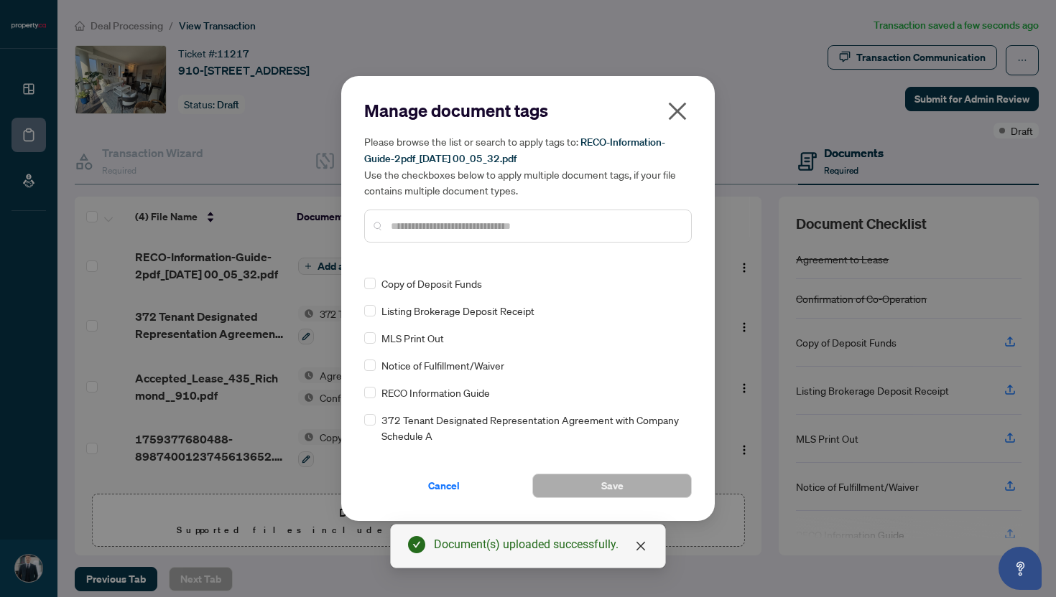
scroll to position [50, 0]
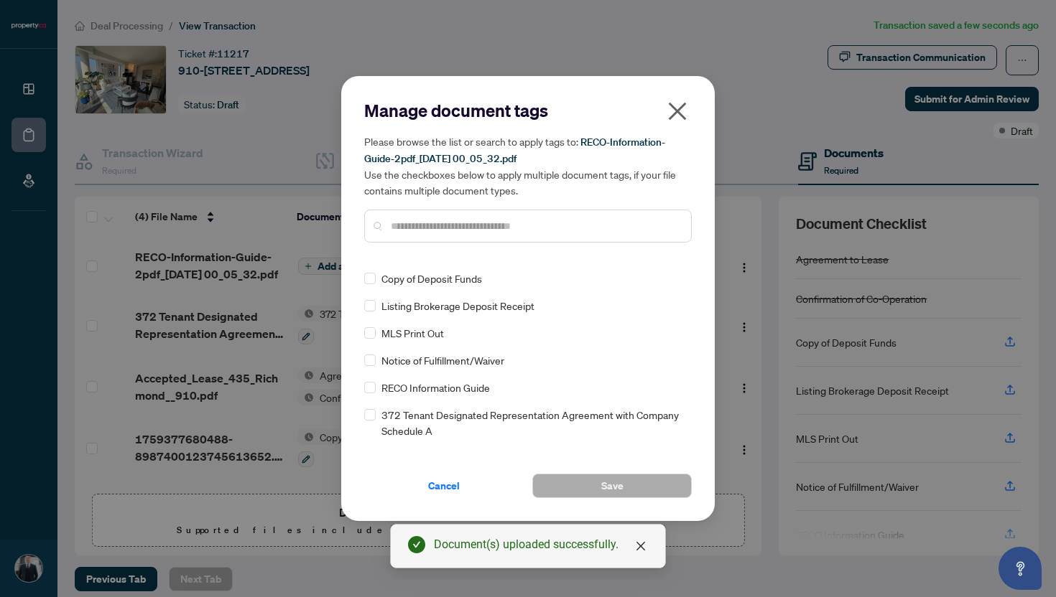
click at [376, 391] on div "RECO Information Guide" at bounding box center [523, 388] width 319 height 16
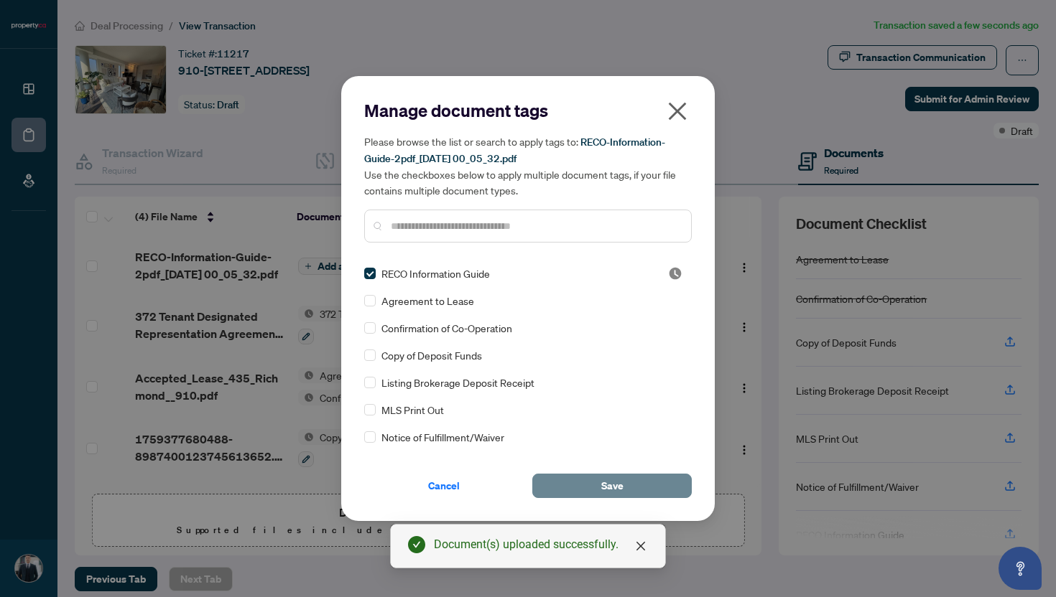
click at [592, 487] on button "Save" at bounding box center [611, 486] width 159 height 24
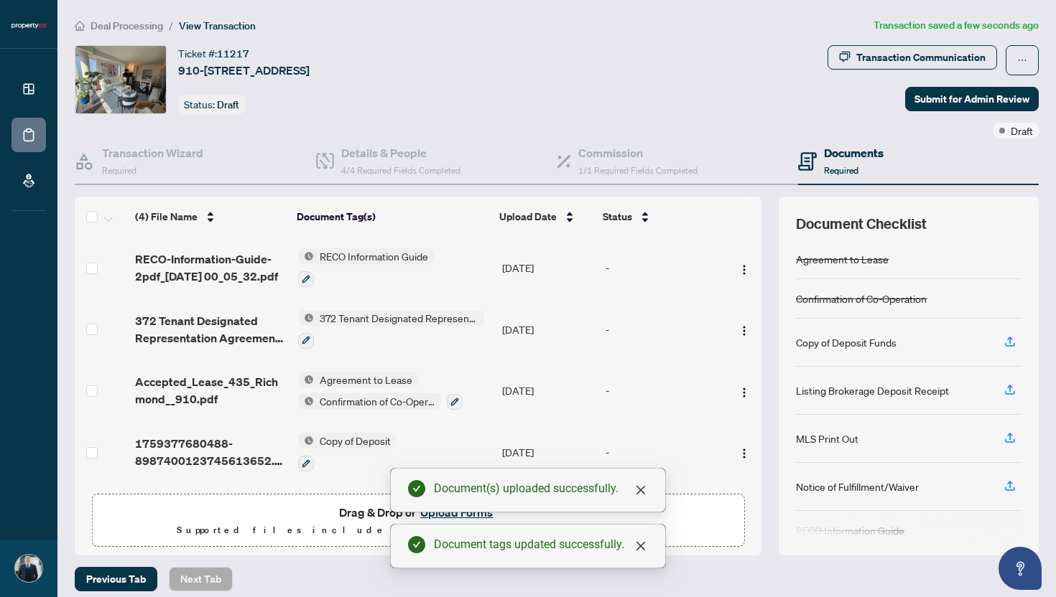
scroll to position [9, 0]
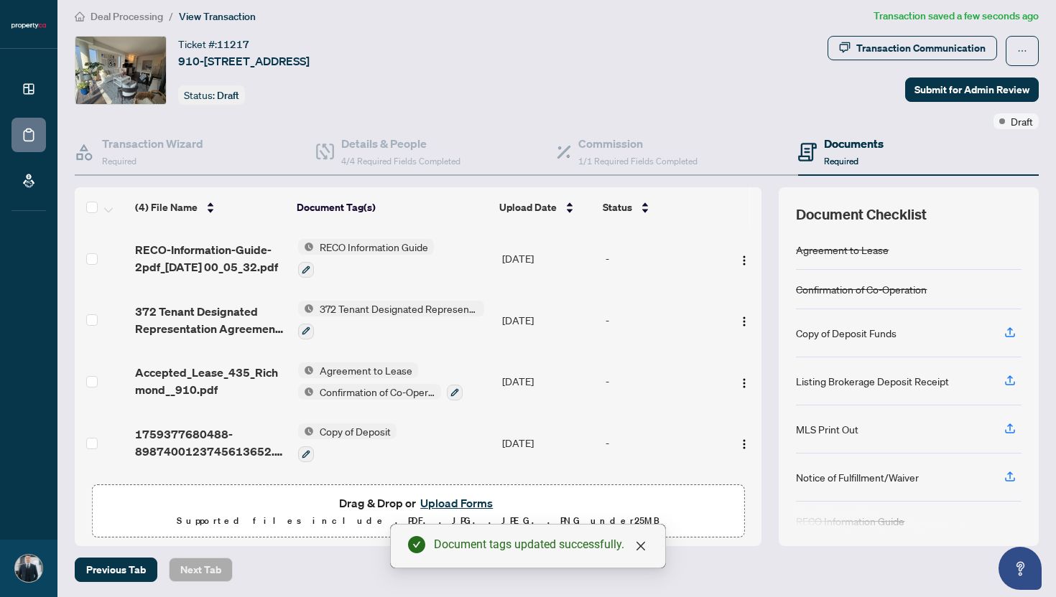
click at [472, 499] on button "Upload Forms" at bounding box center [456, 503] width 81 height 19
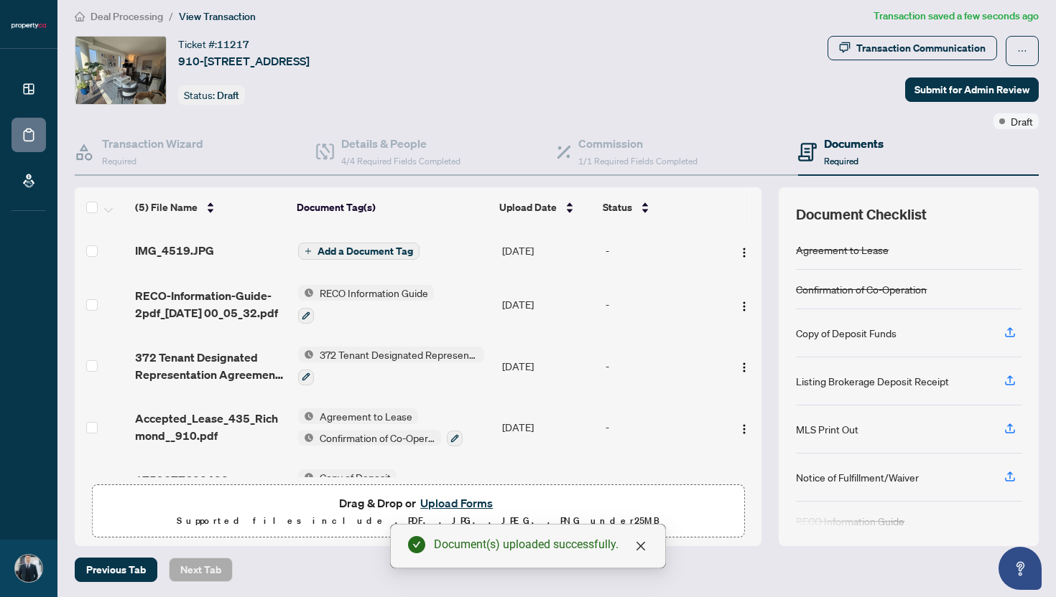
click at [332, 250] on span "Add a Document Tag" at bounding box center [365, 251] width 96 height 10
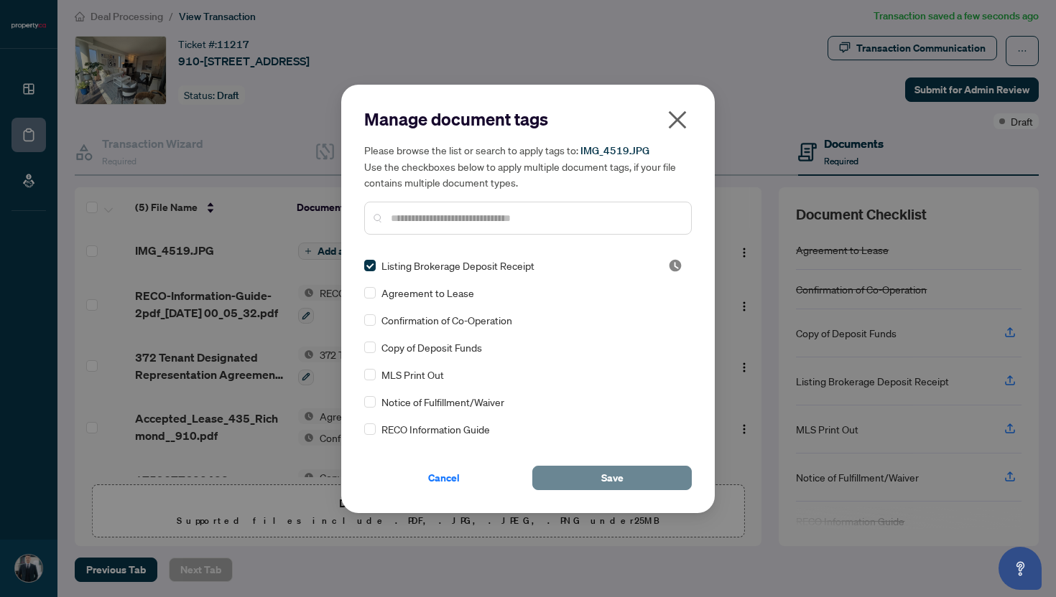
click at [585, 475] on button "Save" at bounding box center [611, 478] width 159 height 24
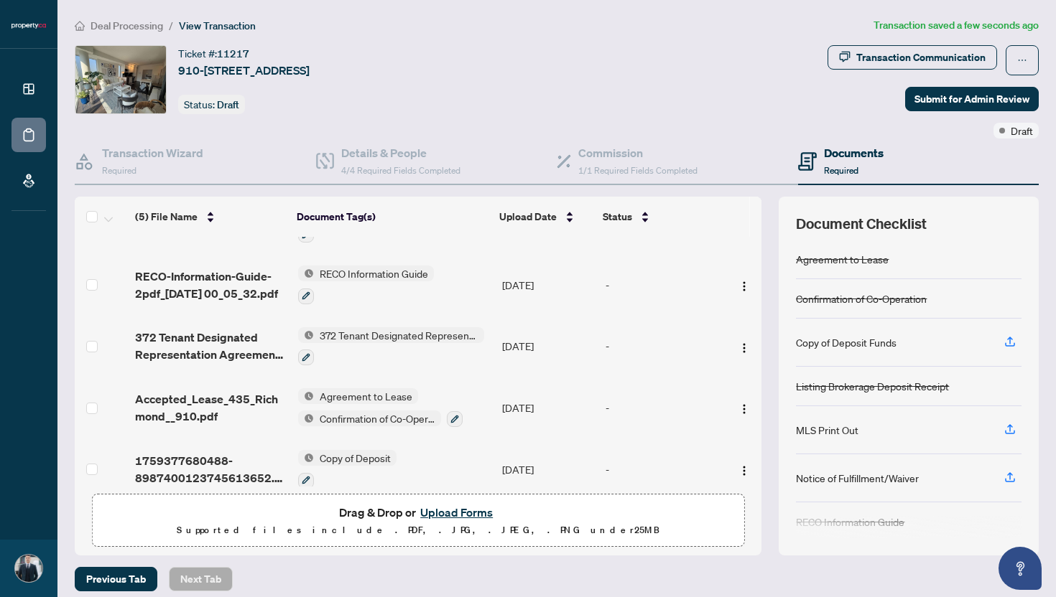
scroll to position [60, 0]
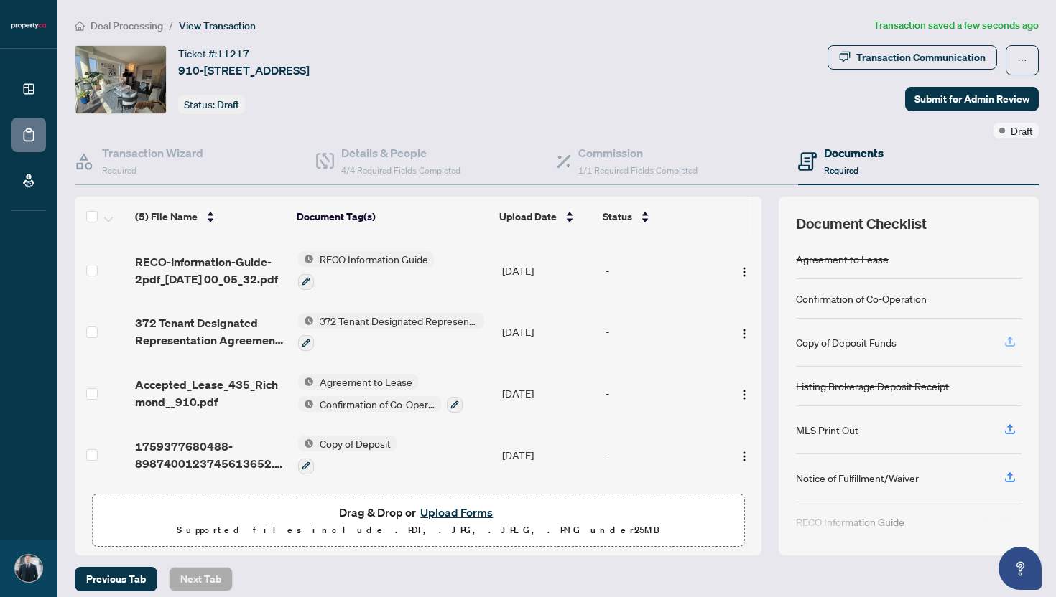
click at [1012, 339] on icon "button" at bounding box center [1009, 341] width 13 height 13
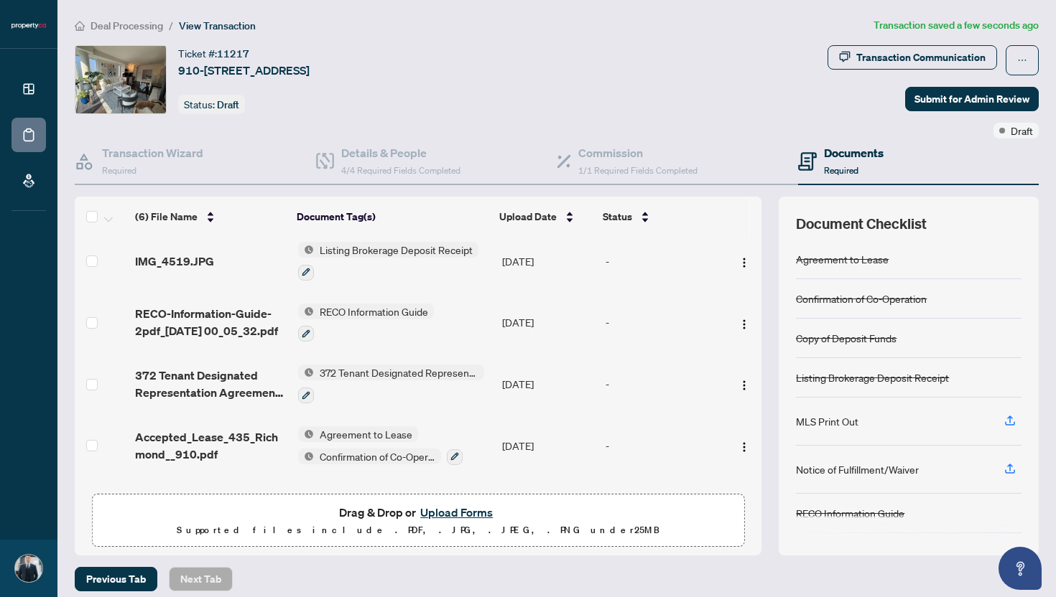
scroll to position [0, 0]
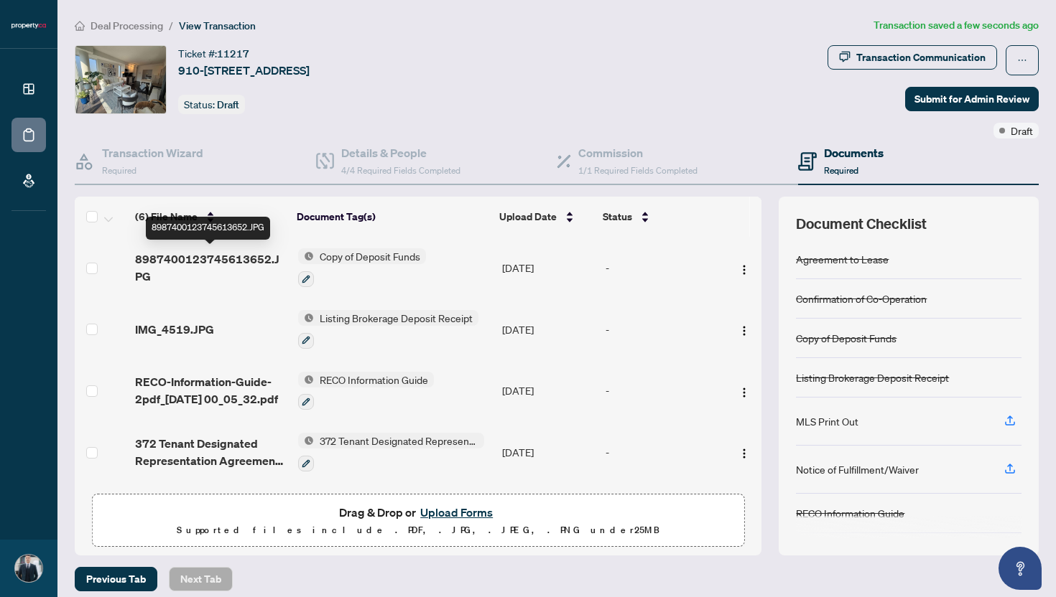
click at [174, 261] on span "8987400123745613652.JPG" at bounding box center [211, 268] width 152 height 34
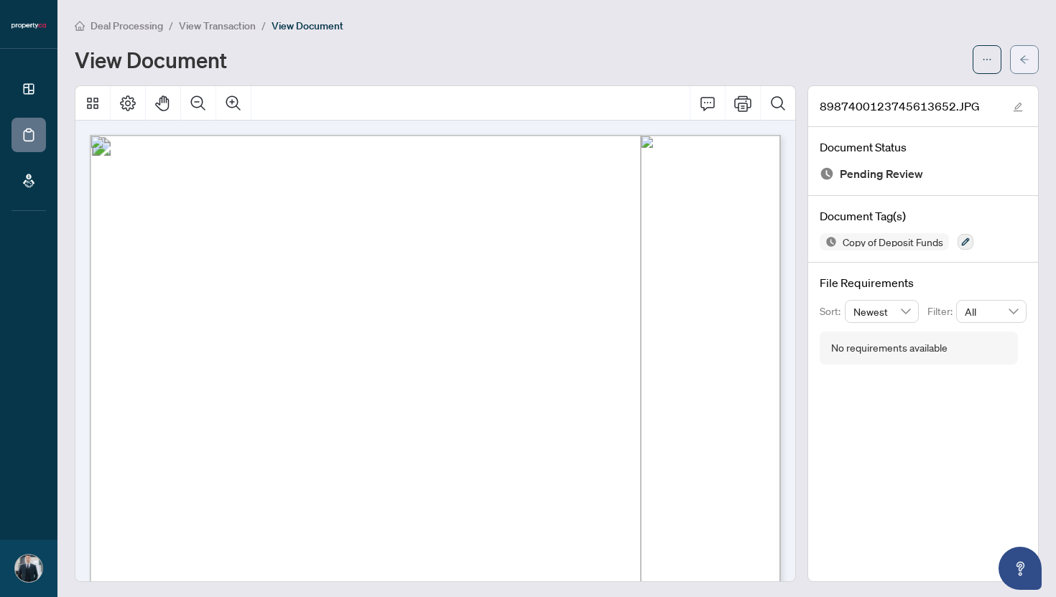
click at [1020, 60] on icon "arrow-left" at bounding box center [1024, 60] width 10 height 10
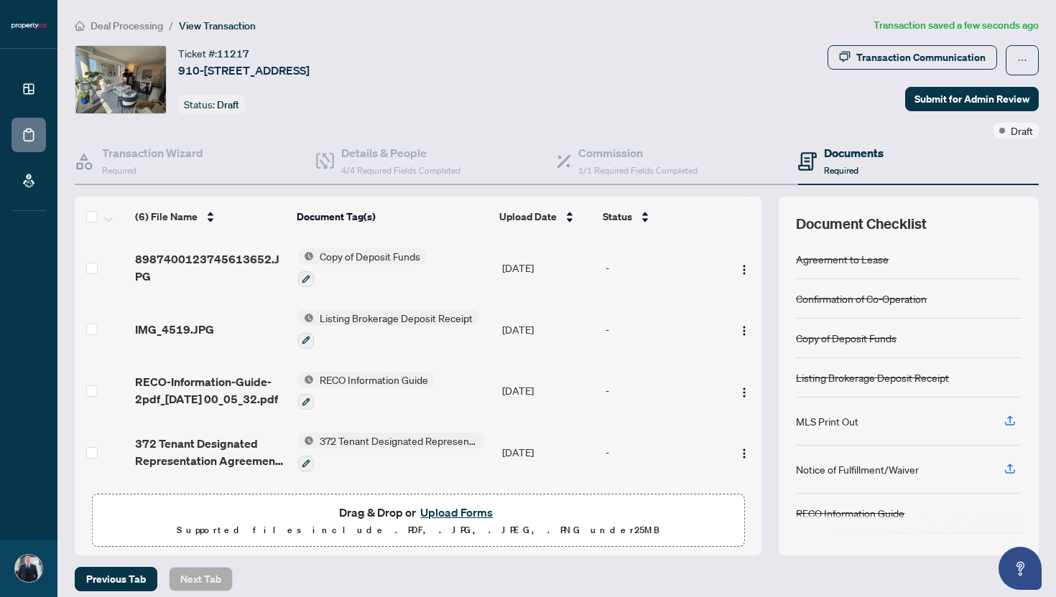
scroll to position [19, 0]
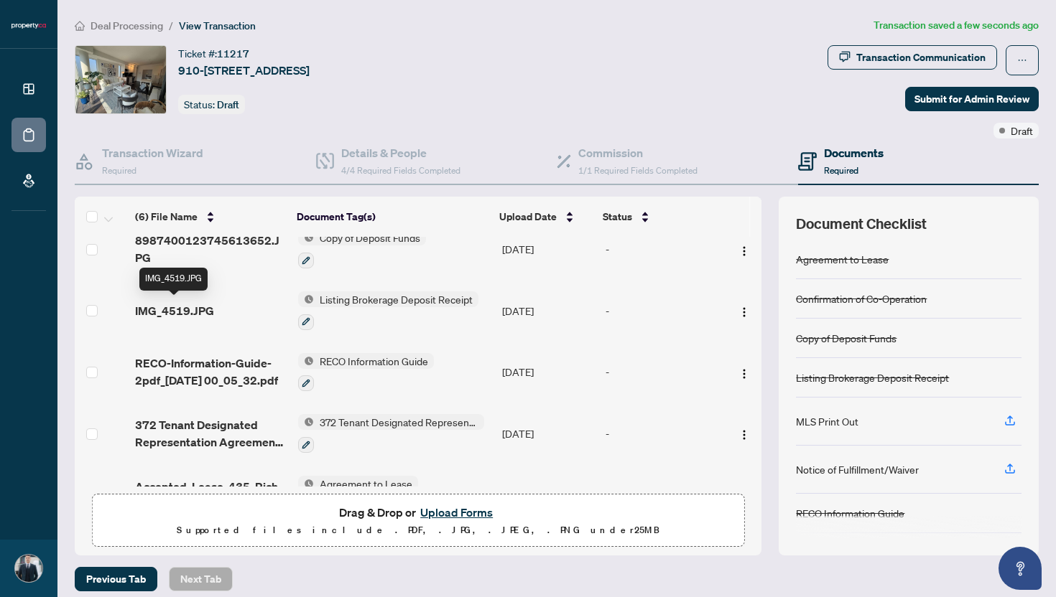
click at [180, 307] on span "IMG_4519.JPG" at bounding box center [174, 310] width 79 height 17
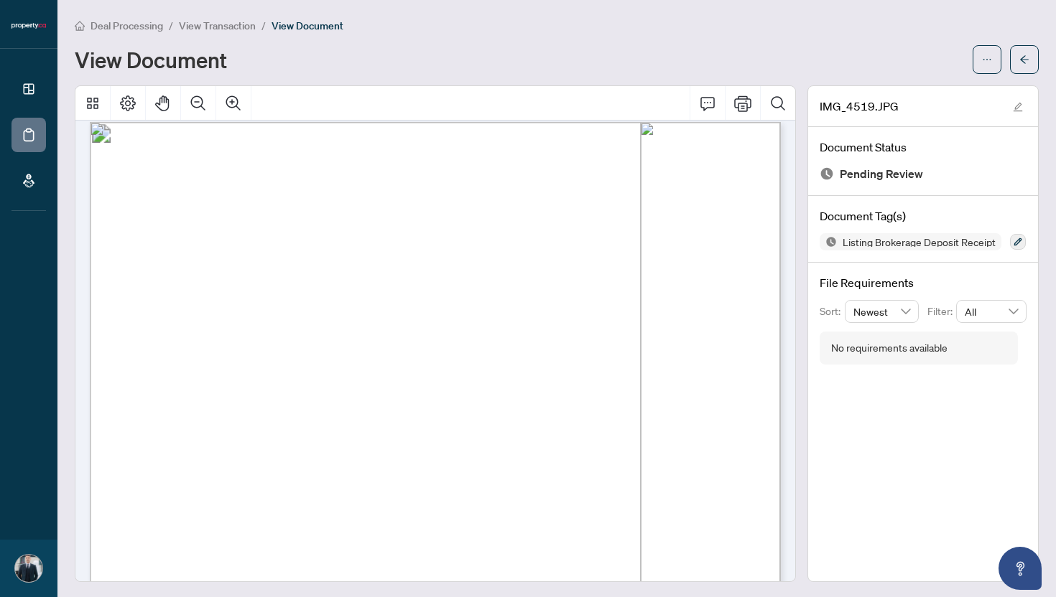
scroll to position [17, 0]
click at [1033, 56] on button "button" at bounding box center [1024, 59] width 29 height 29
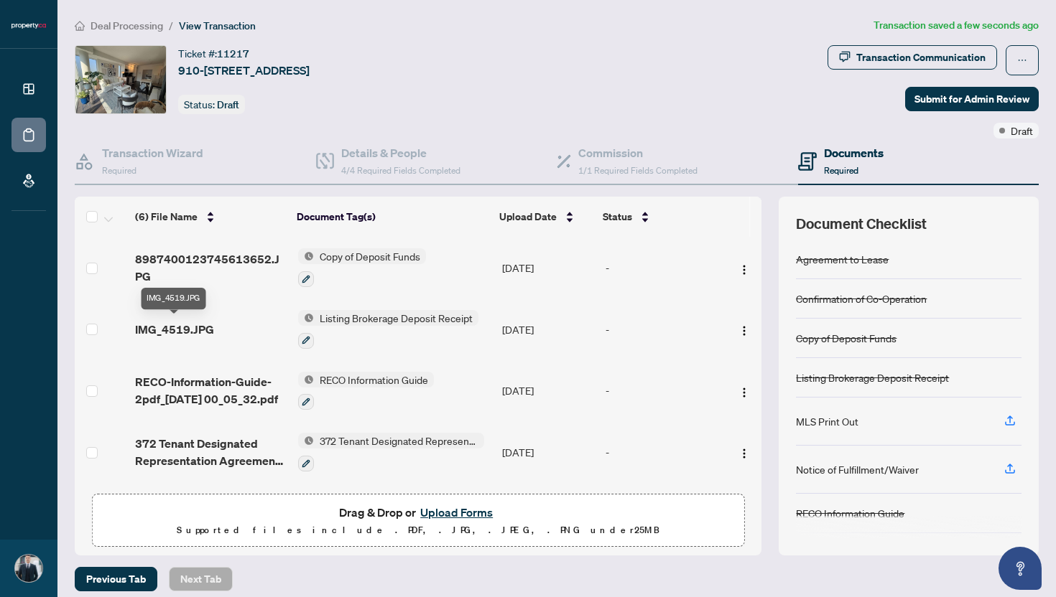
click at [177, 331] on span "IMG_4519.JPG" at bounding box center [174, 329] width 79 height 17
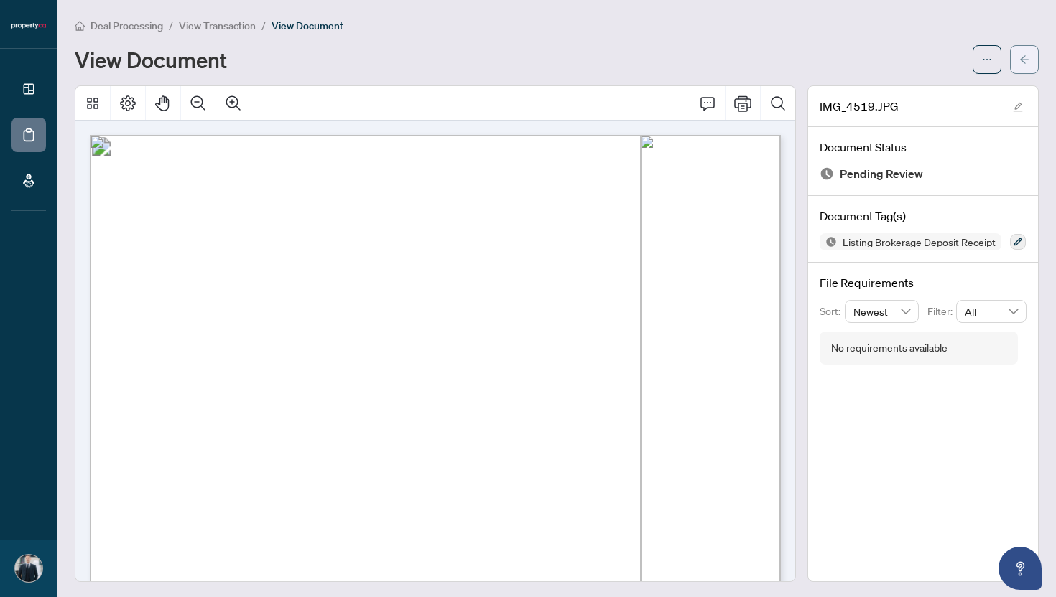
click at [1027, 60] on icon "arrow-left" at bounding box center [1024, 60] width 10 height 10
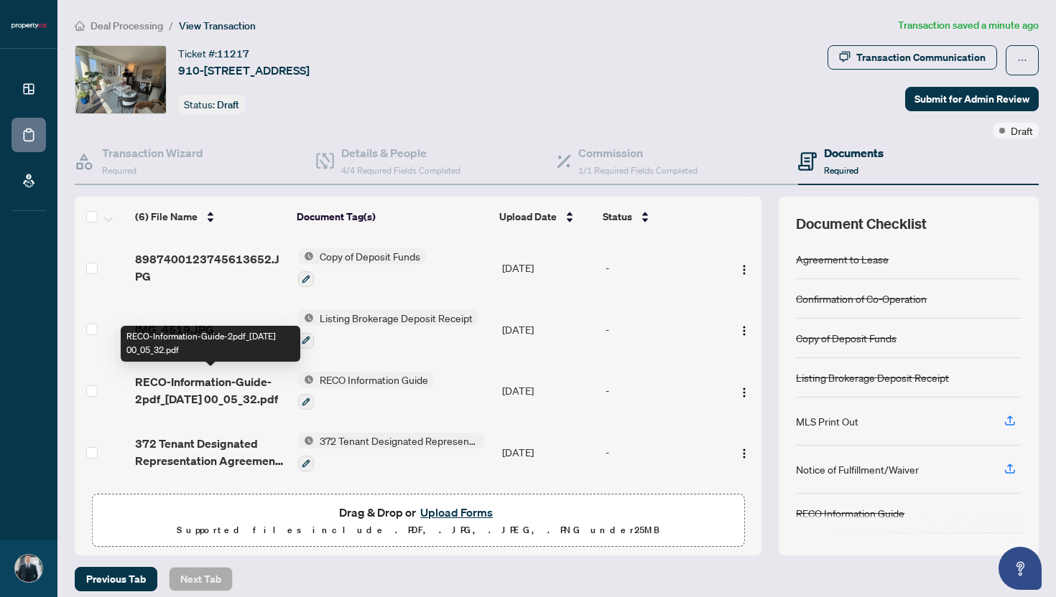
click at [213, 383] on span "RECO-Information-Guide-2pdf_[DATE] 00_05_32.pdf" at bounding box center [211, 390] width 152 height 34
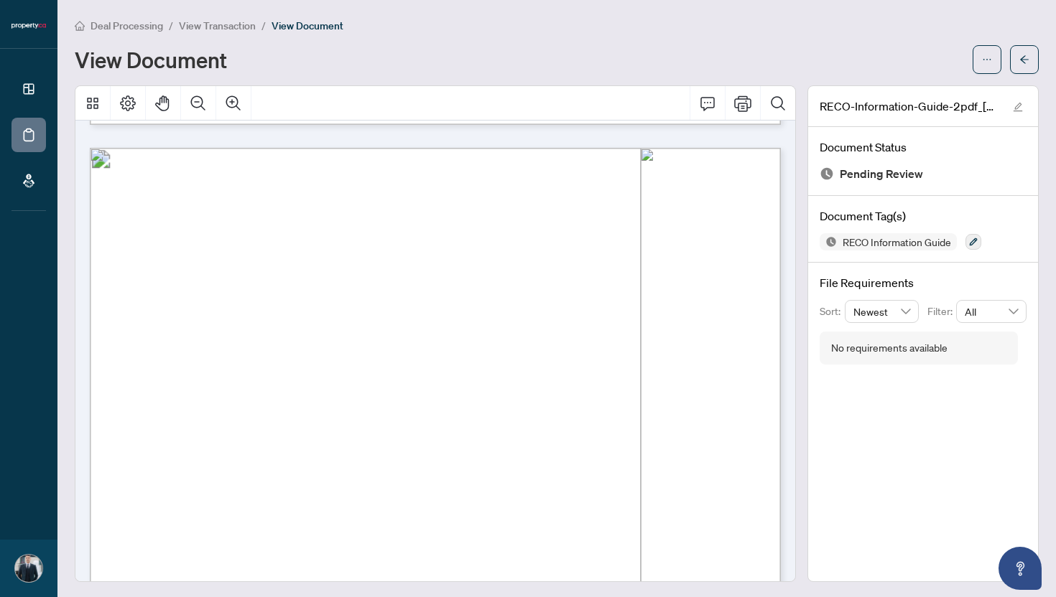
scroll to position [10984, 0]
click at [1035, 61] on button "button" at bounding box center [1024, 59] width 29 height 29
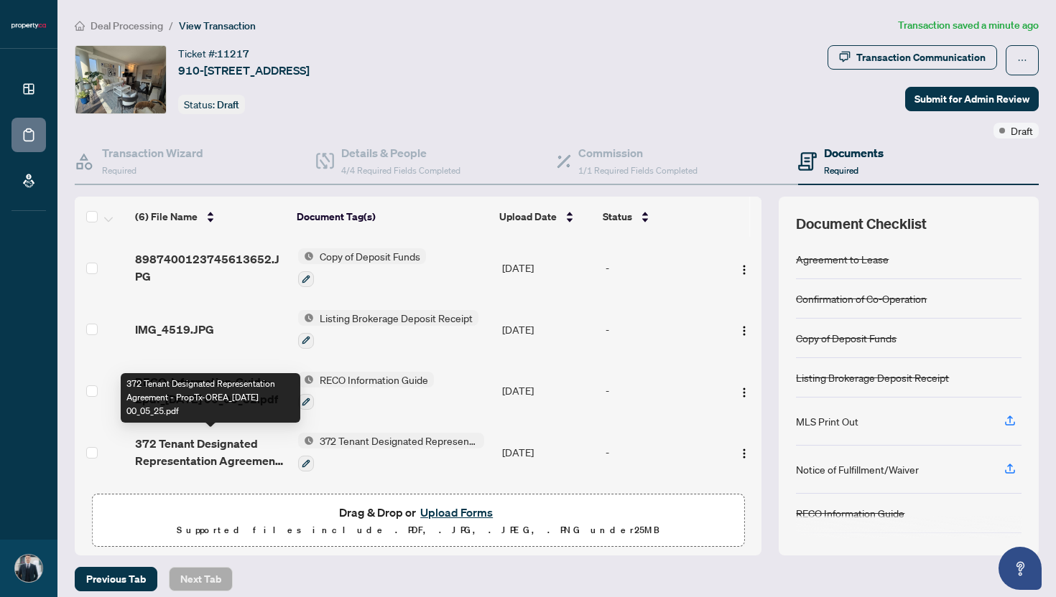
click at [237, 450] on span "372 Tenant Designated Representation Agreement - PropTx-OREA_[DATE] 00_05_25.pdf" at bounding box center [211, 452] width 152 height 34
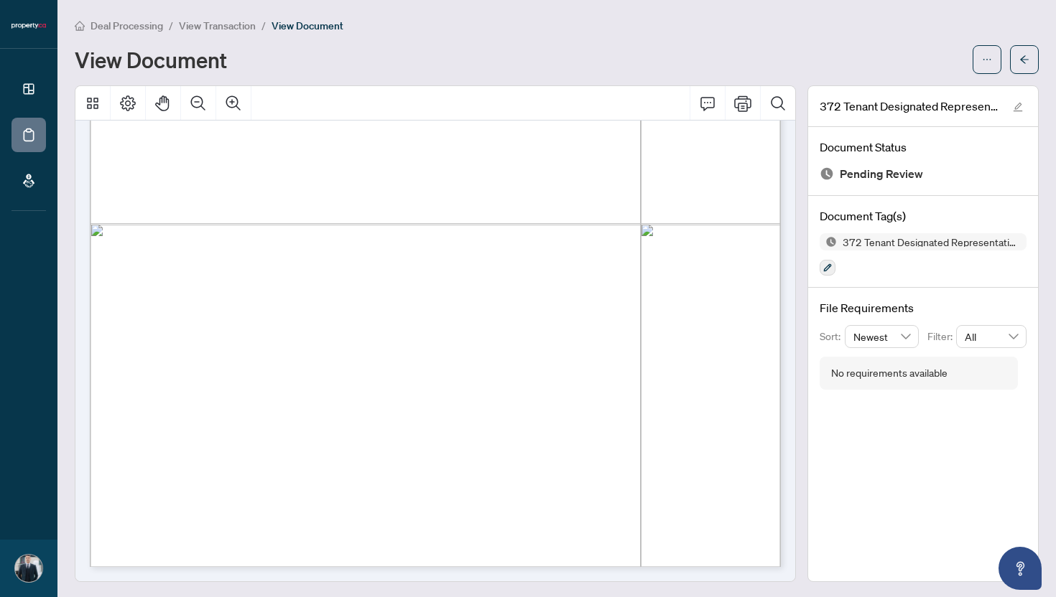
scroll to position [1, 0]
click at [1030, 55] on button "button" at bounding box center [1024, 58] width 29 height 29
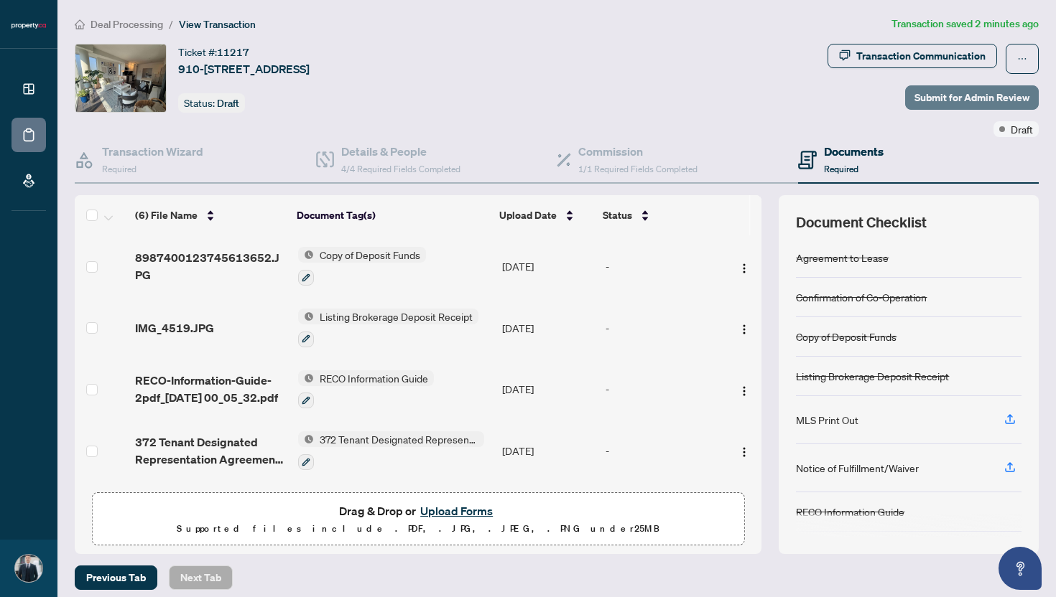
click at [967, 96] on span "Submit for Admin Review" at bounding box center [971, 97] width 115 height 23
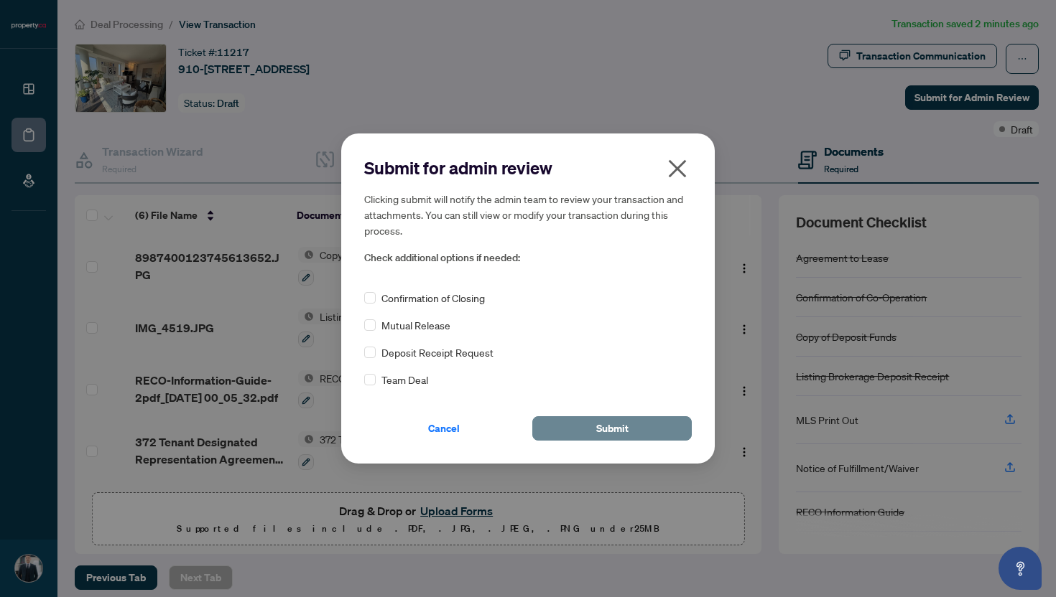
click at [602, 424] on span "Submit" at bounding box center [612, 428] width 32 height 23
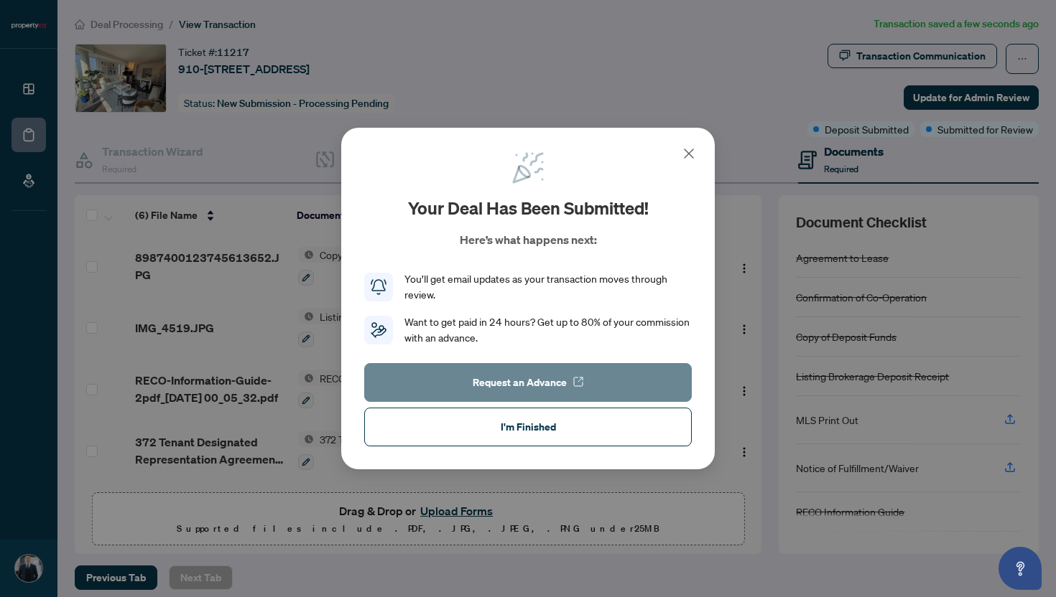
click at [585, 388] on button "Request an Advance" at bounding box center [527, 382] width 327 height 39
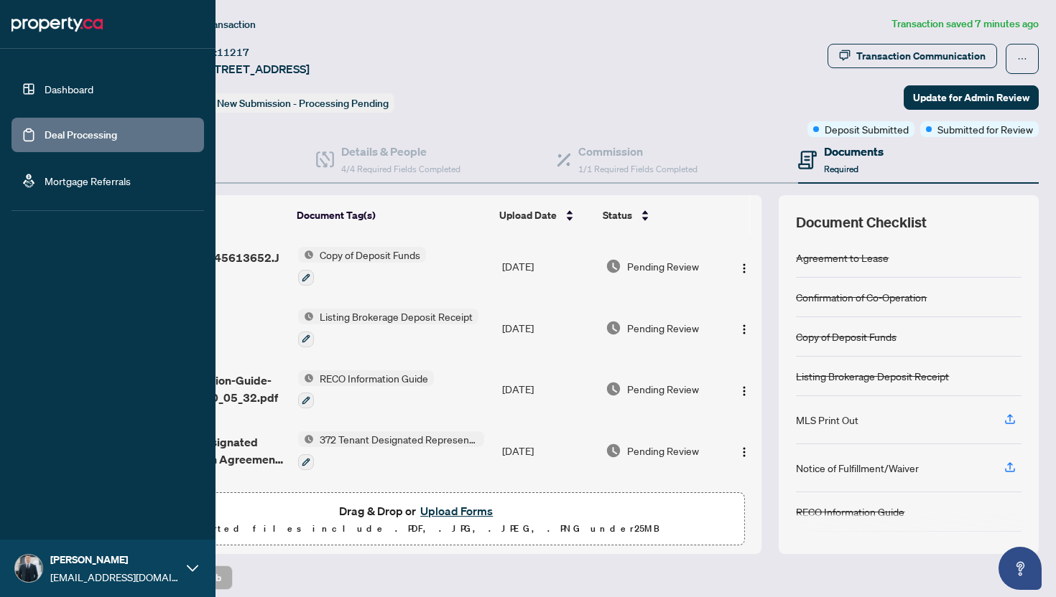
click at [83, 83] on link "Dashboard" at bounding box center [69, 89] width 49 height 13
